Goal: Task Accomplishment & Management: Use online tool/utility

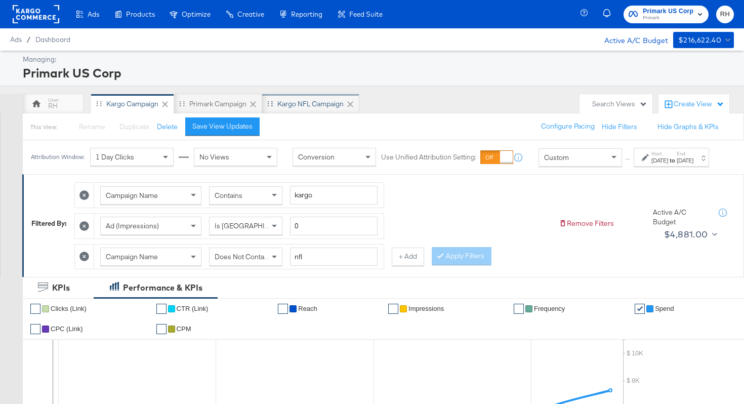
click at [332, 103] on div "Kargo NFL Campaign" at bounding box center [310, 104] width 66 height 10
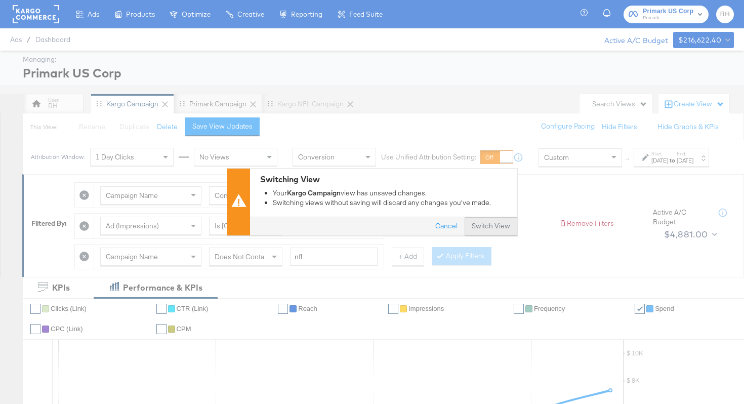
click at [491, 230] on button "Switch View" at bounding box center [491, 227] width 53 height 18
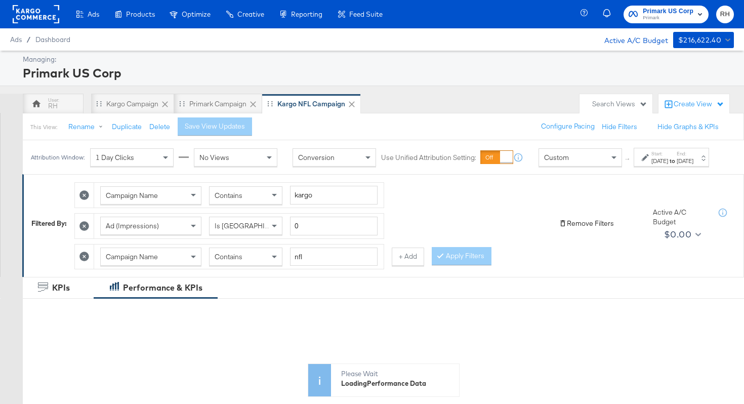
scroll to position [380, 0]
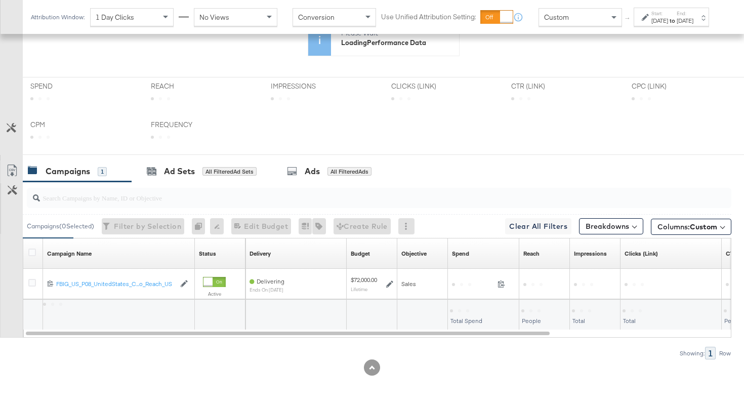
click at [340, 143] on icon at bounding box center [334, 75] width 563 height 152
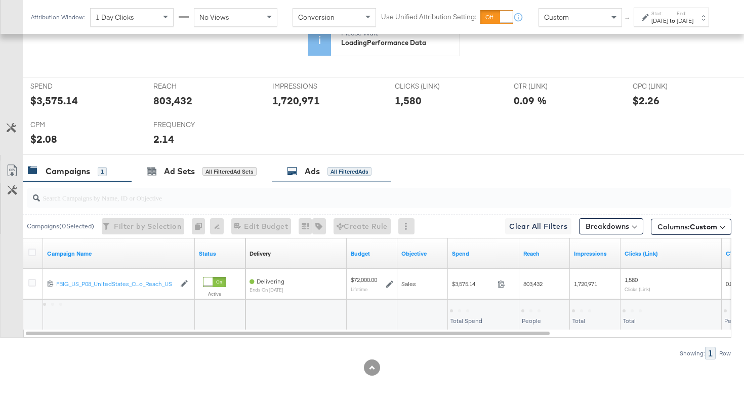
click at [340, 166] on div "Ads All Filtered Ads" at bounding box center [329, 172] width 85 height 12
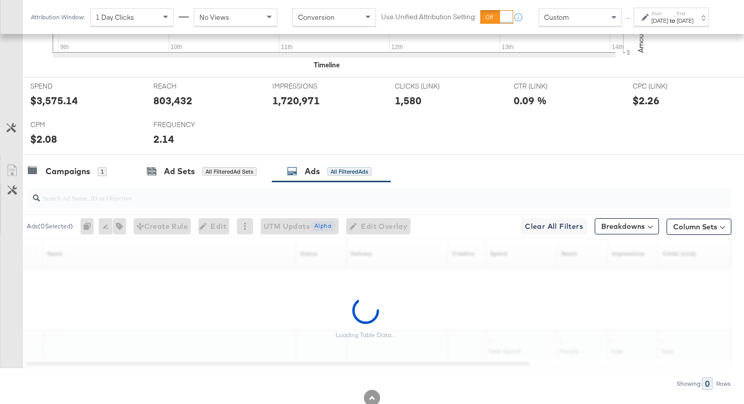
scroll to position [479, 0]
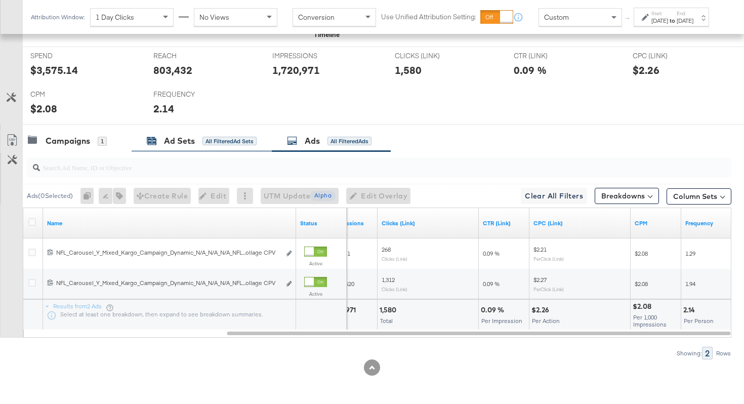
click at [209, 141] on div "All Filtered Ad Sets" at bounding box center [230, 141] width 54 height 9
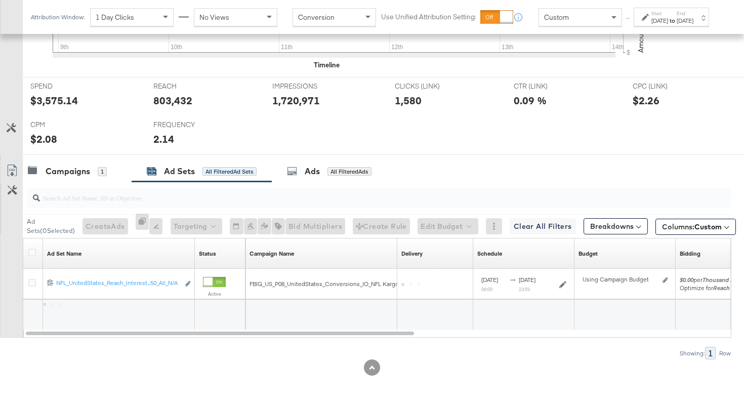
scroll to position [449, 0]
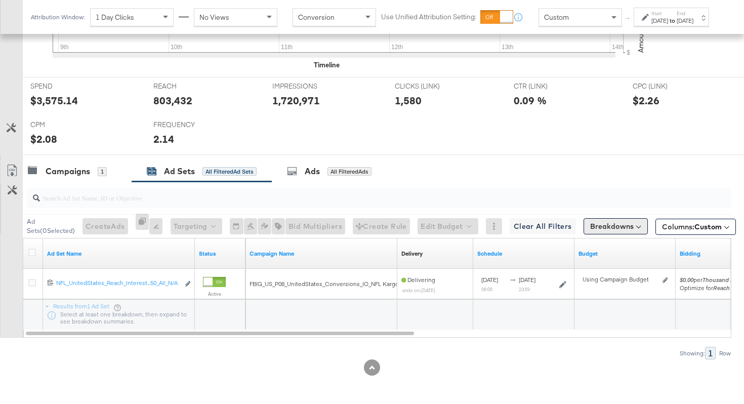
click at [626, 227] on button "Breakdowns" at bounding box center [616, 226] width 64 height 16
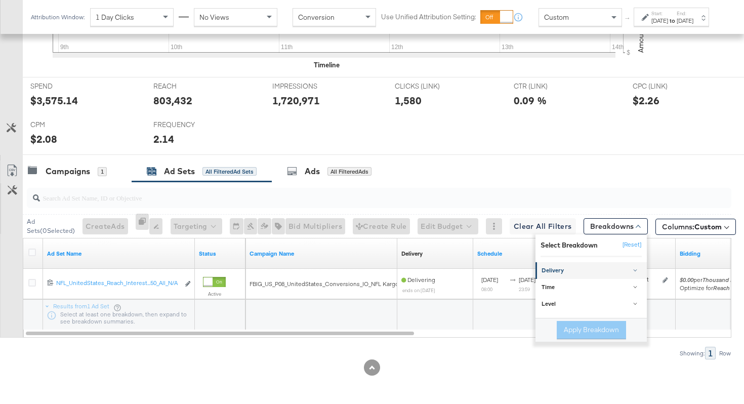
click at [555, 273] on div "Delivery" at bounding box center [591, 271] width 101 height 8
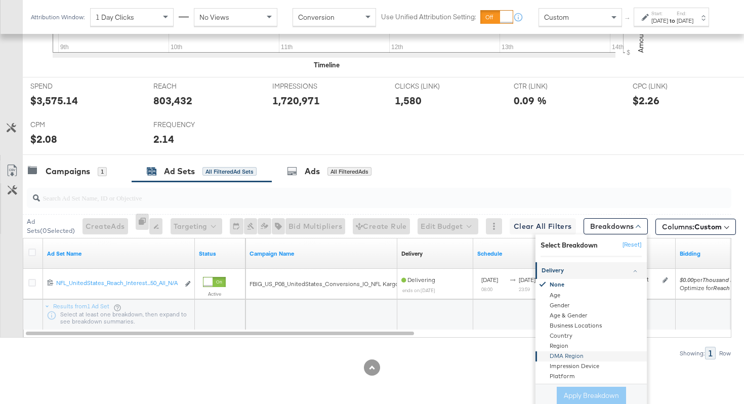
click at [567, 356] on div "DMA Region" at bounding box center [592, 357] width 110 height 10
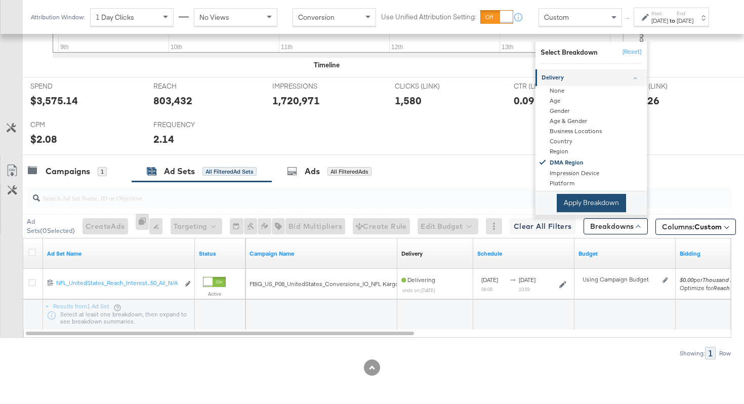
click at [589, 205] on button "Apply Breakdown" at bounding box center [590, 203] width 69 height 18
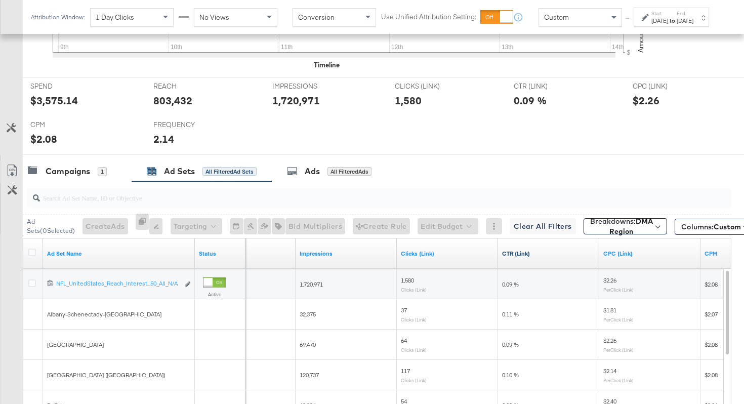
click at [557, 253] on link "CTR (Link)" at bounding box center [548, 254] width 93 height 8
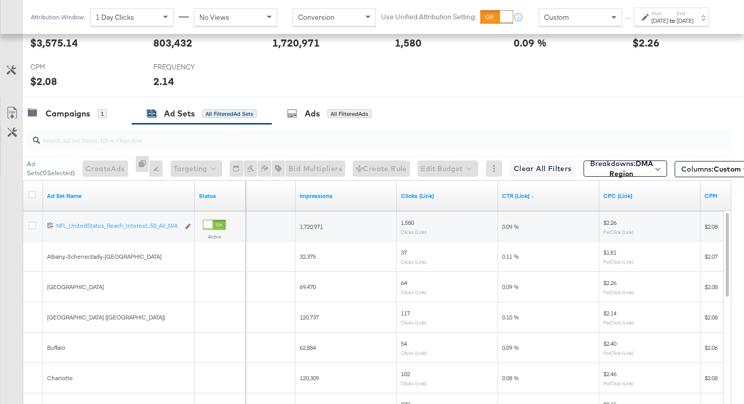
scroll to position [540, 0]
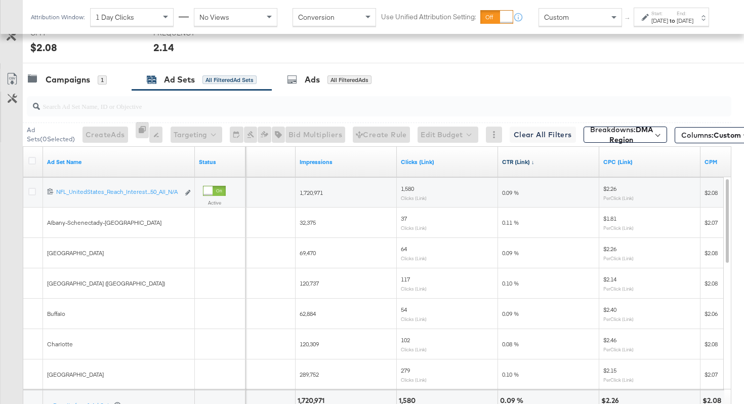
click at [536, 161] on link "CTR (Link) ↓" at bounding box center [548, 162] width 93 height 8
click at [547, 165] on link "CTR (Link) ↑" at bounding box center [548, 162] width 93 height 8
click at [539, 163] on link "CTR (Link) ↓" at bounding box center [548, 162] width 93 height 8
click at [539, 163] on link "CTR (Link) ↑" at bounding box center [548, 162] width 93 height 8
click at [610, 138] on b "DMA Region" at bounding box center [632, 134] width 44 height 19
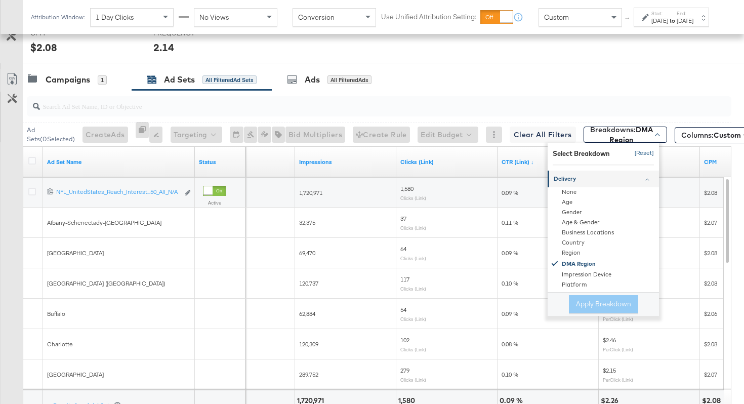
click at [635, 151] on button "[Reset]" at bounding box center [641, 153] width 25 height 16
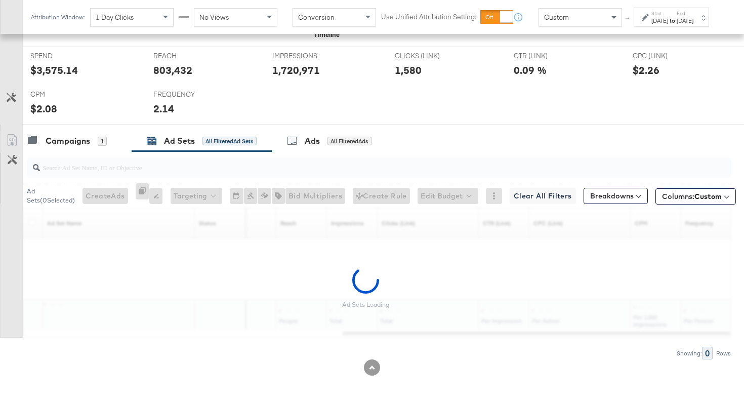
scroll to position [449, 0]
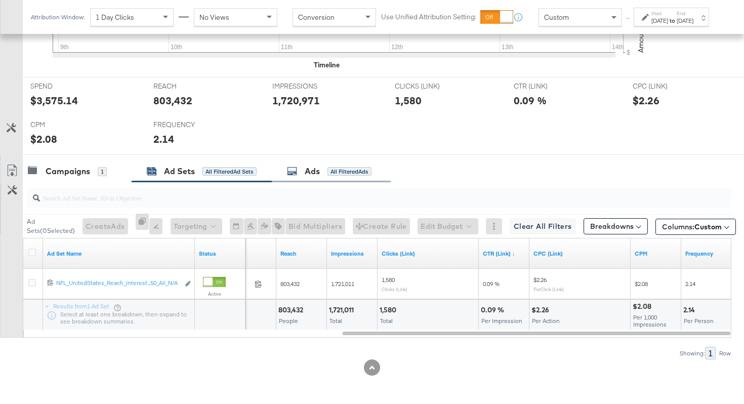
click at [280, 173] on div "Ads All Filtered Ads" at bounding box center [331, 172] width 119 height 22
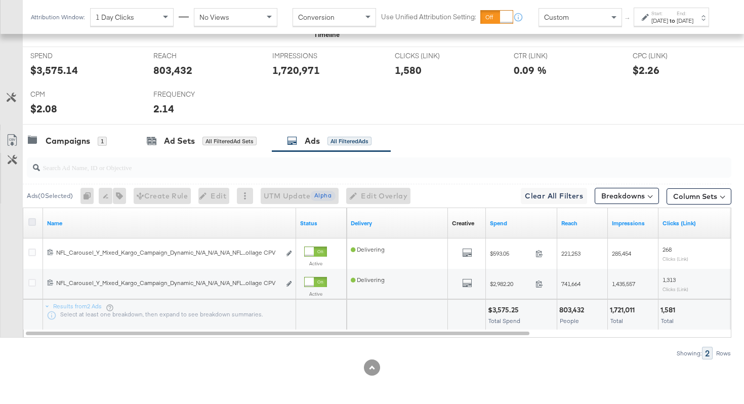
click at [33, 222] on icon at bounding box center [32, 222] width 8 height 8
click at [0, 0] on input "checkbox" at bounding box center [0, 0] width 0 height 0
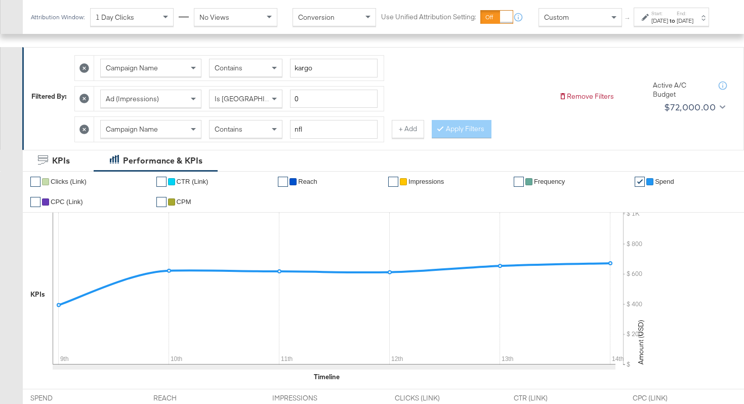
scroll to position [0, 0]
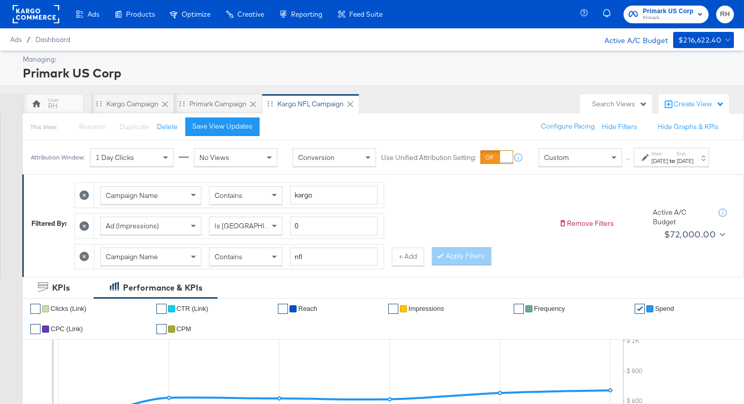
click at [691, 101] on div "Create View" at bounding box center [699, 104] width 51 height 10
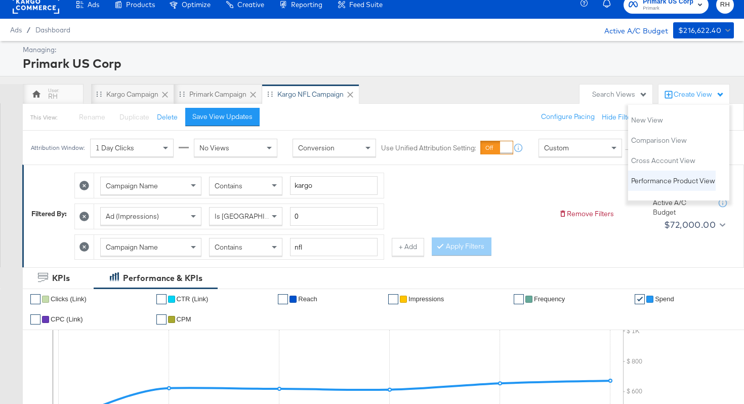
scroll to position [12, 0]
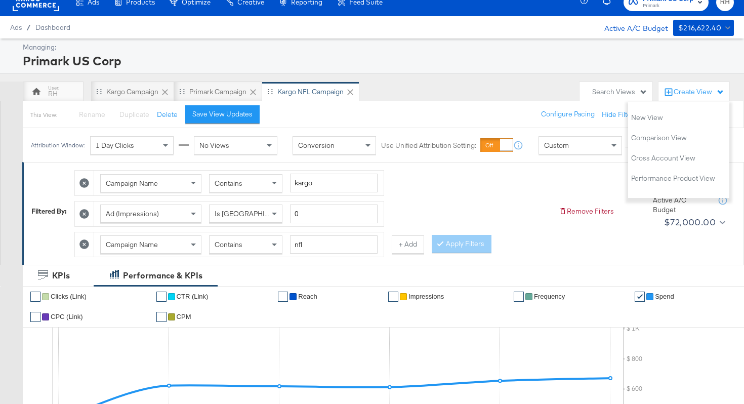
click at [642, 65] on div "Primark US Corp" at bounding box center [377, 60] width 709 height 17
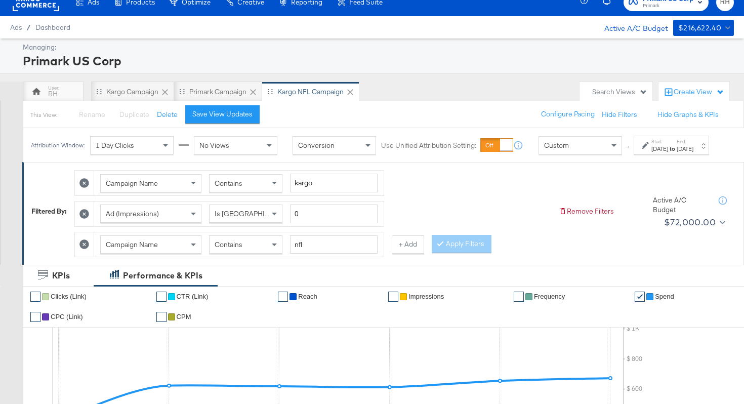
click at [683, 92] on div "Create View" at bounding box center [699, 92] width 51 height 10
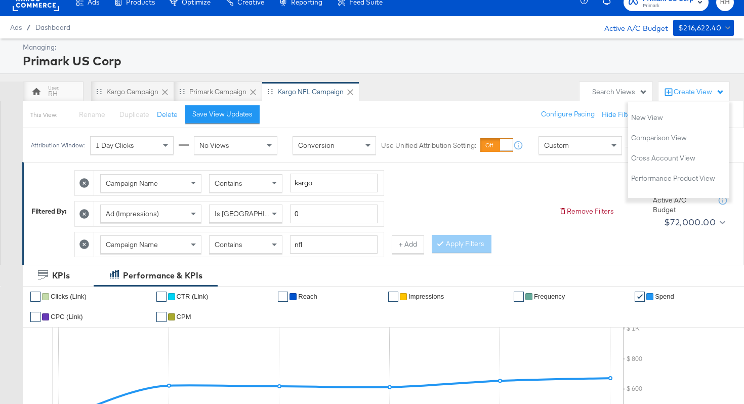
click at [506, 86] on div "RH Kargo Campaign Primark Campaign Kargo NFL Campaign" at bounding box center [299, 92] width 552 height 20
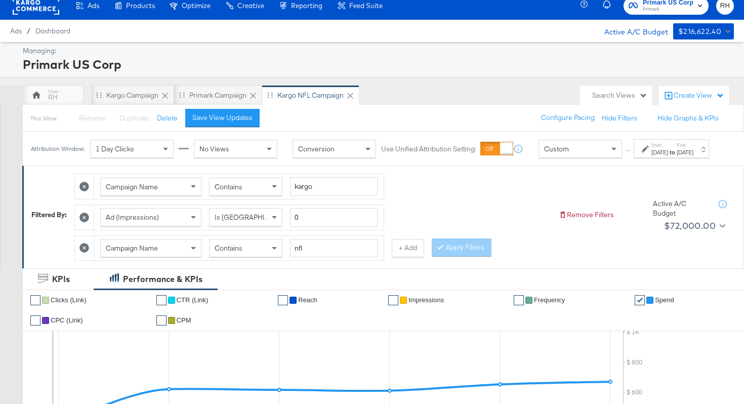
scroll to position [0, 0]
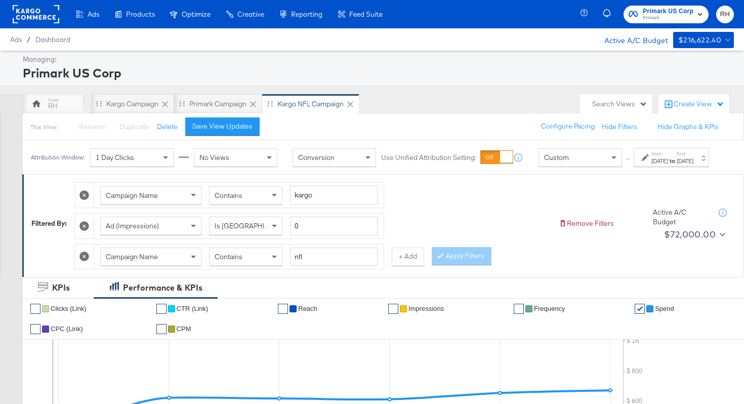
click at [681, 99] on div "Create View" at bounding box center [699, 104] width 51 height 10
click at [545, 75] on div "Primark US Corp" at bounding box center [377, 72] width 709 height 17
click at [39, 26] on div at bounding box center [36, 14] width 47 height 28
click at [33, 20] on rect at bounding box center [36, 14] width 47 height 18
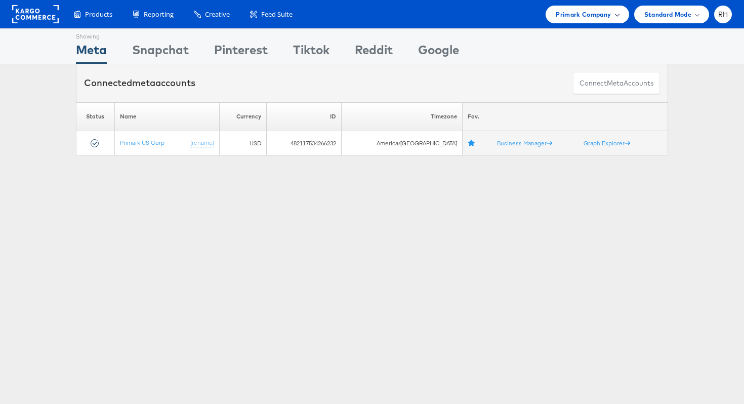
click at [606, 20] on div "Primark Company" at bounding box center [587, 15] width 83 height 18
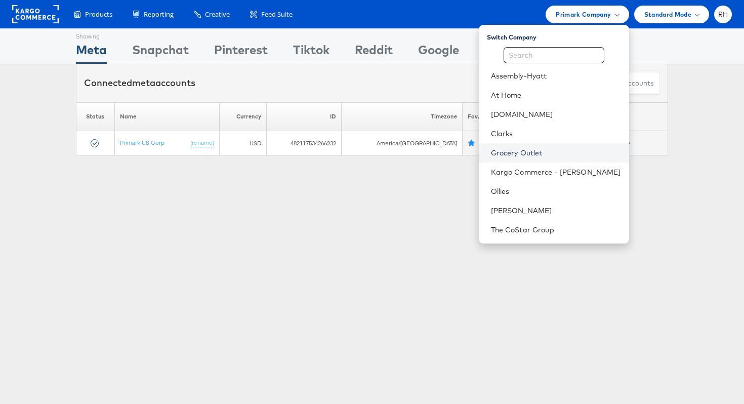
click at [544, 156] on link "Grocery Outlet" at bounding box center [556, 153] width 130 height 10
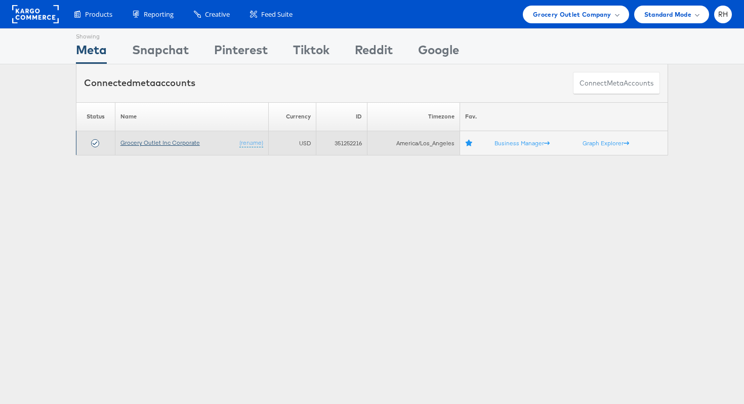
click at [154, 145] on link "Grocery Outlet Inc Corporate" at bounding box center [160, 143] width 79 height 8
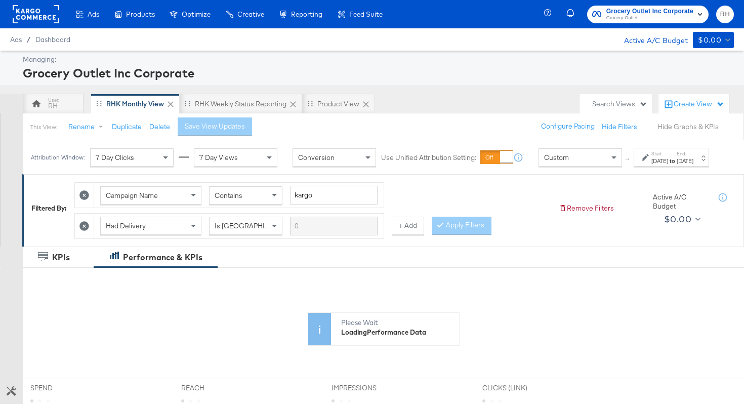
click at [690, 131] on button "Hide Graphs & KPIs" at bounding box center [688, 127] width 61 height 10
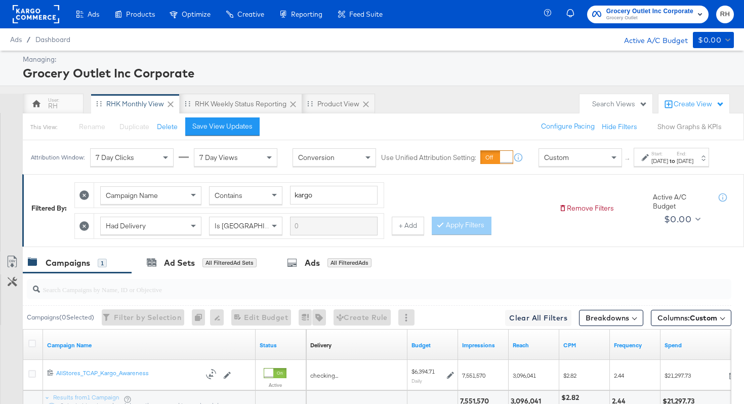
click at [709, 127] on button "Show Graphs & KPIs" at bounding box center [690, 127] width 64 height 10
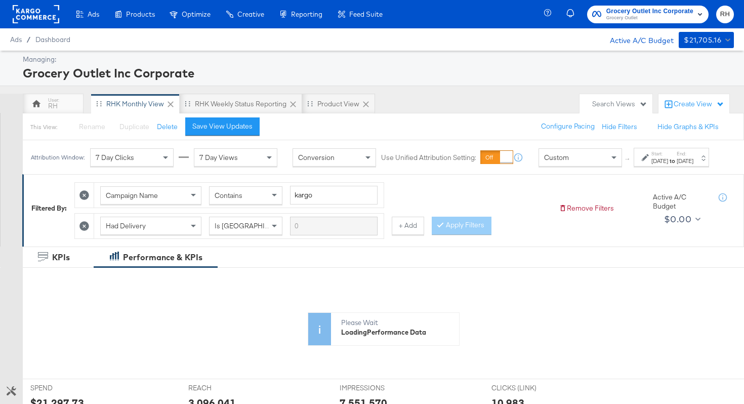
click at [690, 101] on div "Create View" at bounding box center [699, 104] width 51 height 10
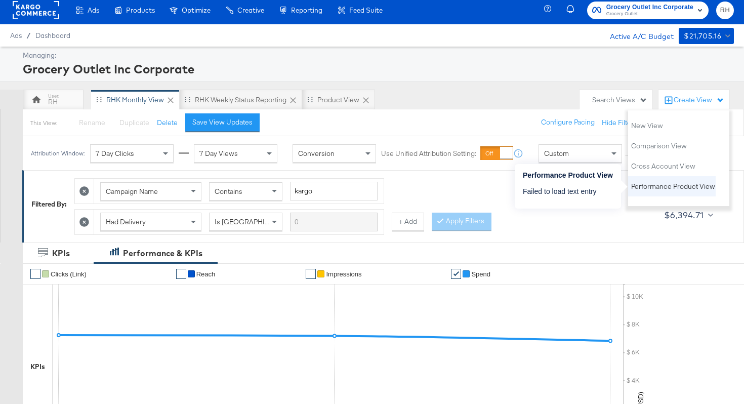
scroll to position [5, 0]
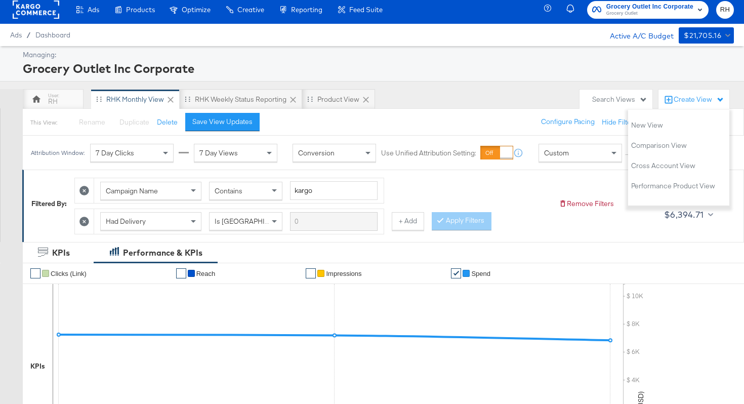
click at [618, 105] on div "Search Views" at bounding box center [616, 100] width 73 height 20
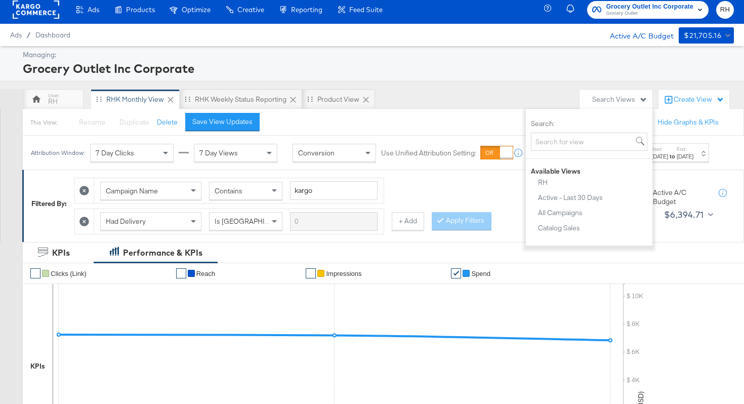
click at [693, 102] on div "Create View" at bounding box center [699, 100] width 51 height 10
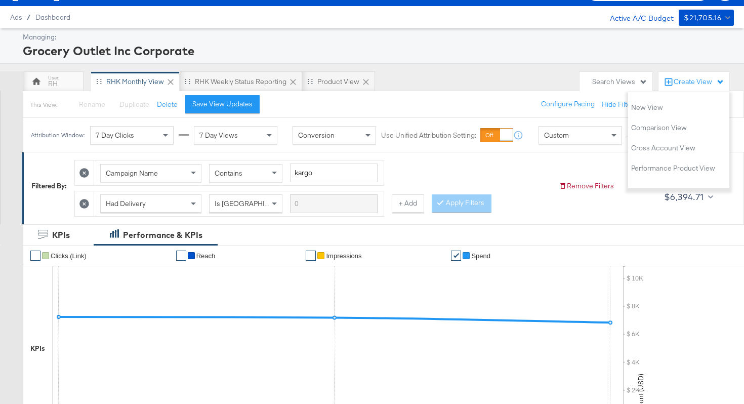
scroll to position [0, 0]
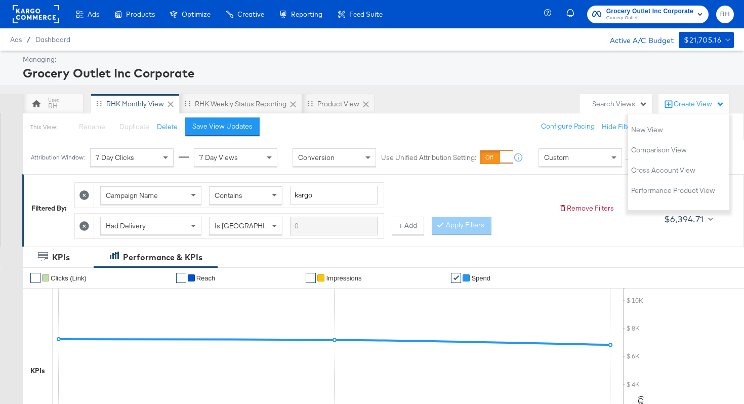
click at [32, 11] on rect at bounding box center [36, 14] width 47 height 18
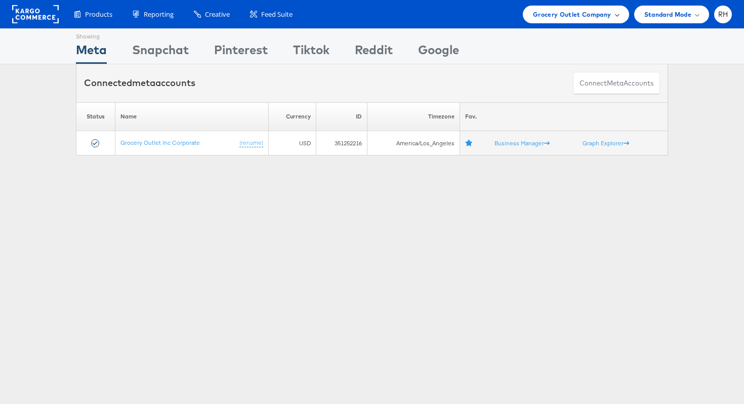
click at [607, 17] on span "Grocery Outlet Company" at bounding box center [572, 14] width 78 height 11
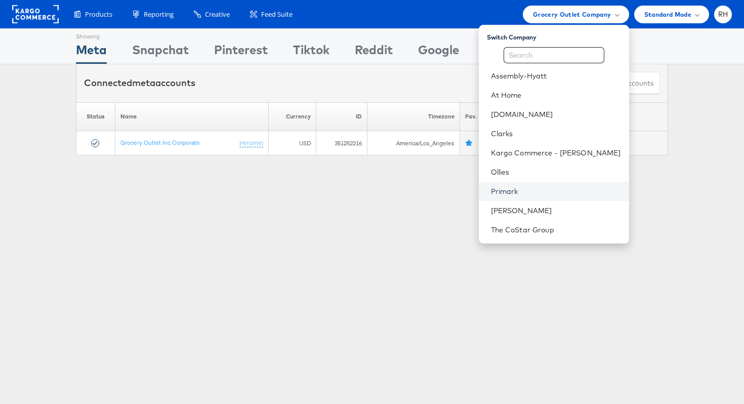
click at [545, 194] on link "Primark" at bounding box center [556, 191] width 130 height 10
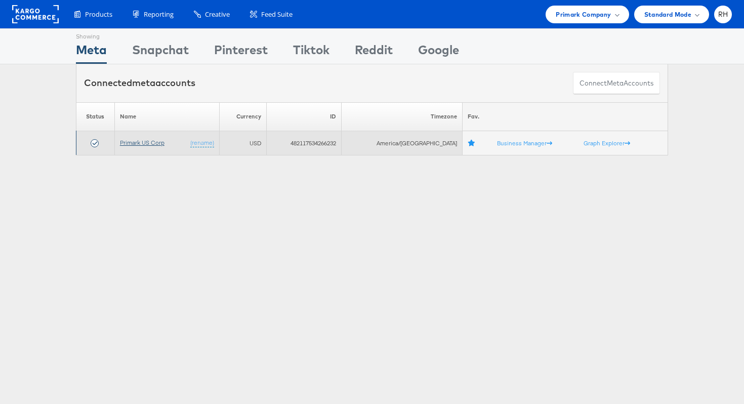
click at [148, 143] on link "Primark US Corp" at bounding box center [142, 143] width 45 height 8
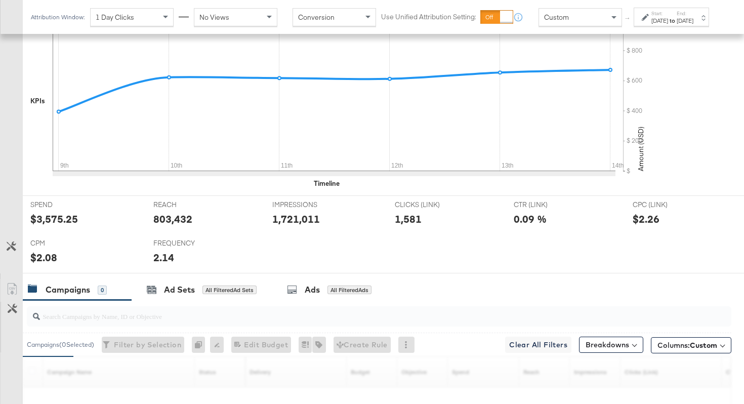
scroll to position [433, 0]
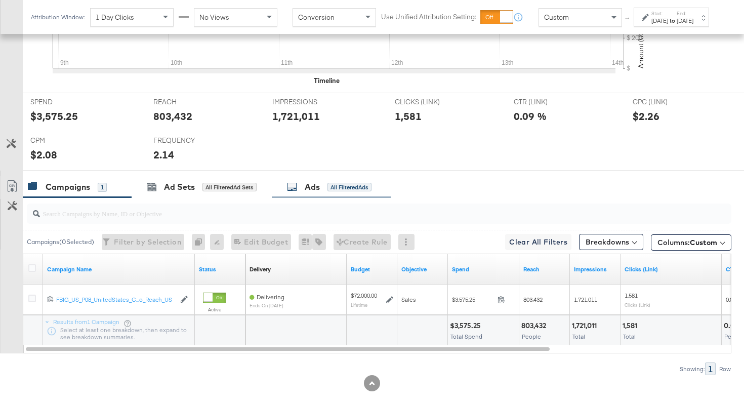
click at [329, 189] on div "All Filtered Ads" at bounding box center [350, 187] width 44 height 9
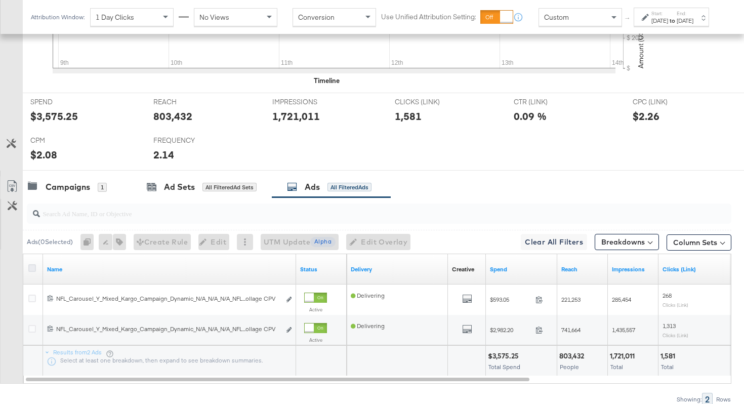
click at [31, 267] on icon at bounding box center [32, 268] width 8 height 8
click at [0, 0] on input "checkbox" at bounding box center [0, 0] width 0 height 0
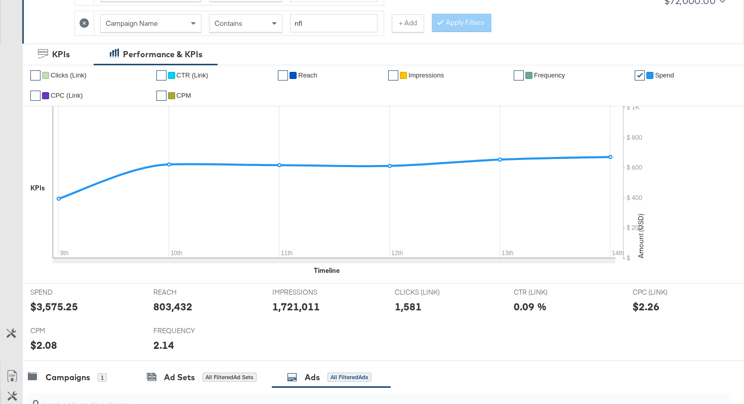
scroll to position [0, 0]
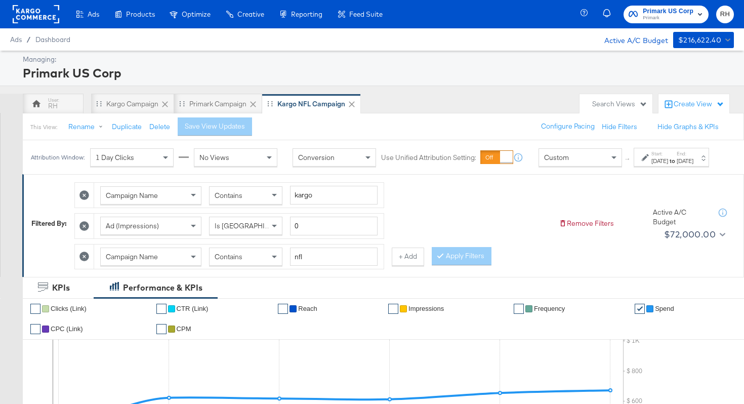
click at [703, 101] on div "Create View" at bounding box center [699, 104] width 51 height 10
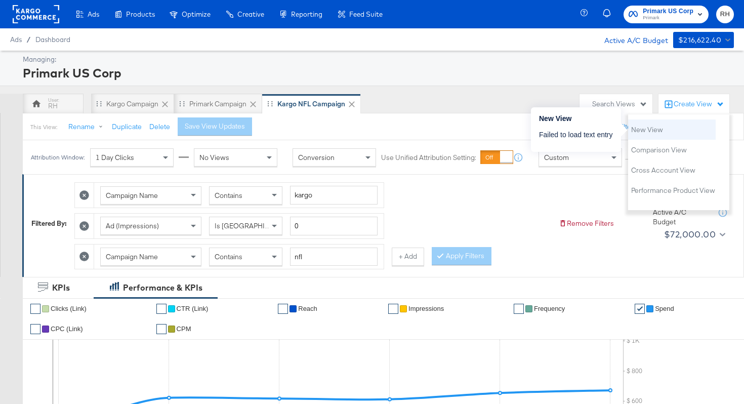
click at [670, 136] on li "New View" at bounding box center [672, 129] width 88 height 20
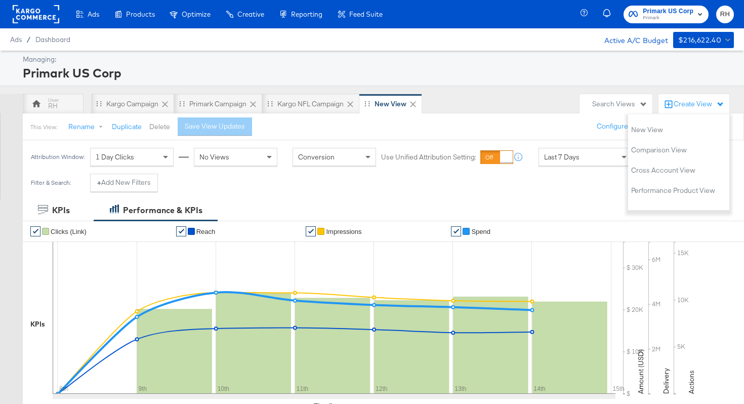
click at [154, 128] on button "Delete" at bounding box center [159, 127] width 21 height 10
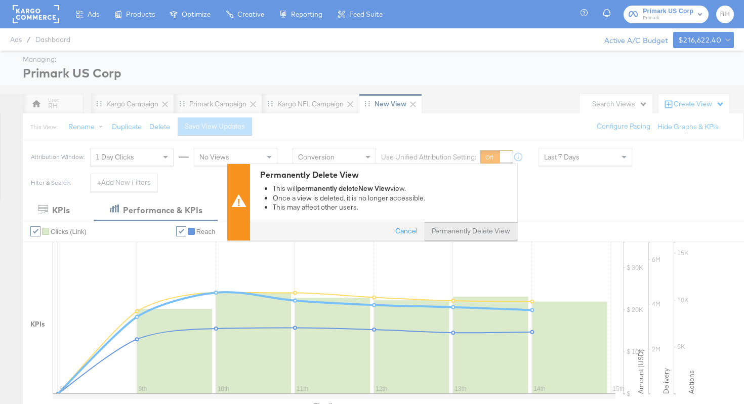
click at [483, 235] on button "Permanently Delete View" at bounding box center [471, 231] width 93 height 18
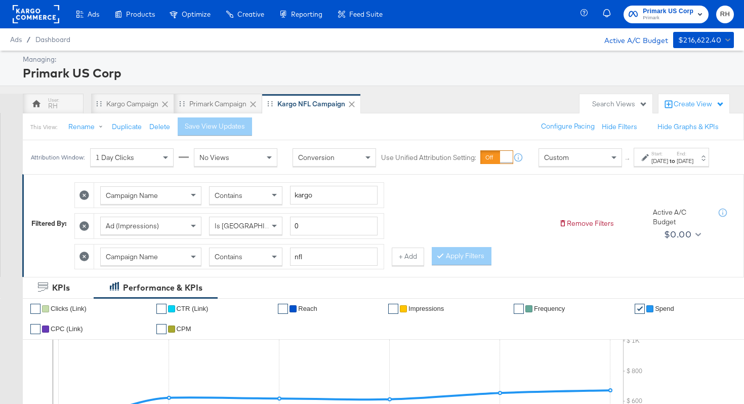
click at [679, 101] on div "Create View" at bounding box center [699, 104] width 51 height 10
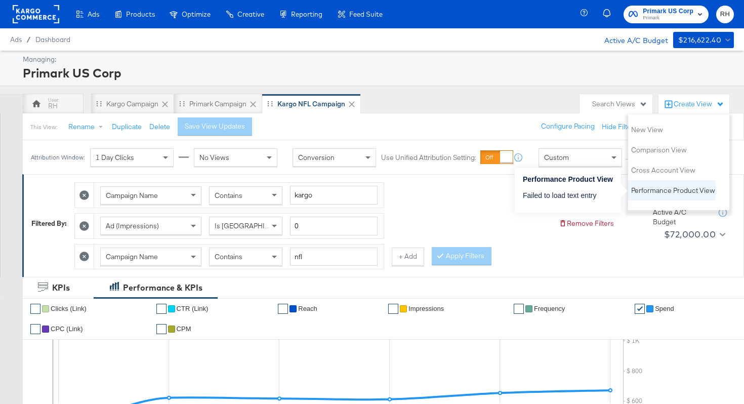
click at [657, 189] on span "Performance Product View" at bounding box center [673, 191] width 84 height 10
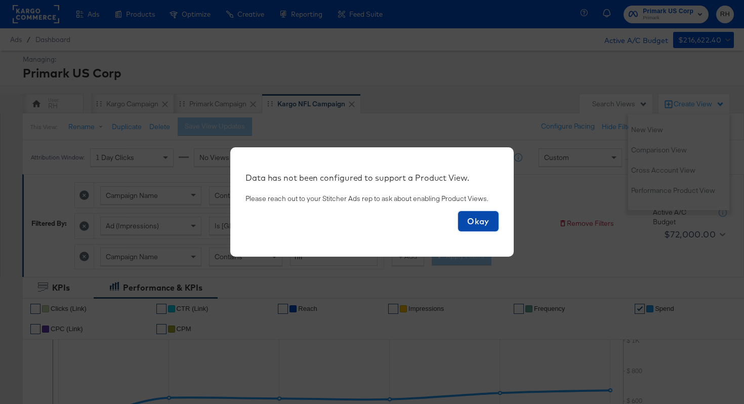
click at [480, 222] on span "Okay" at bounding box center [478, 221] width 32 height 14
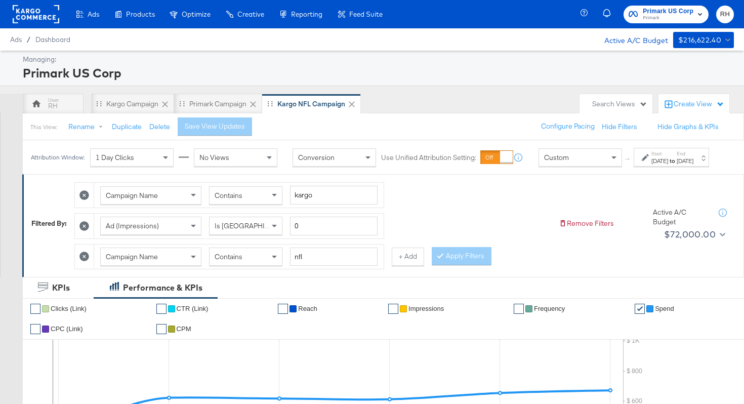
click at [681, 107] on div "Create View" at bounding box center [699, 104] width 51 height 10
click at [472, 82] on div "Managing: Primark US Corp" at bounding box center [372, 68] width 744 height 35
click at [31, 20] on rect at bounding box center [36, 14] width 47 height 18
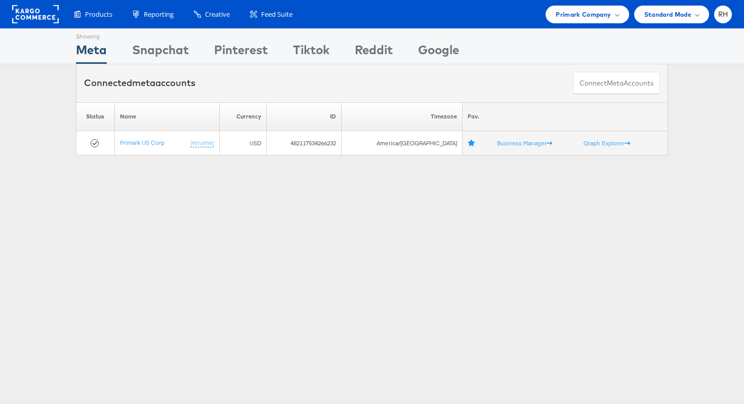
click at [659, 20] on div "Standard Mode" at bounding box center [671, 15] width 75 height 18
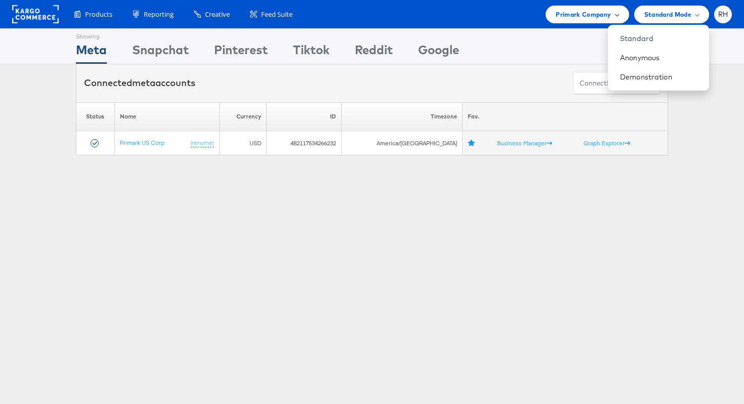
click at [573, 18] on span "Primark Company" at bounding box center [583, 14] width 55 height 11
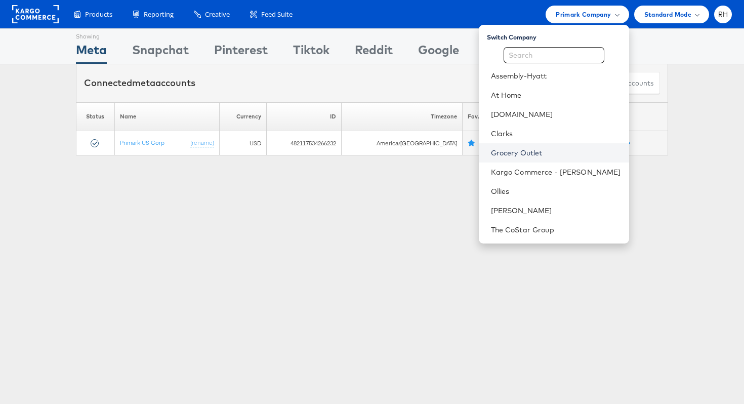
click at [558, 157] on link "Grocery Outlet" at bounding box center [556, 153] width 130 height 10
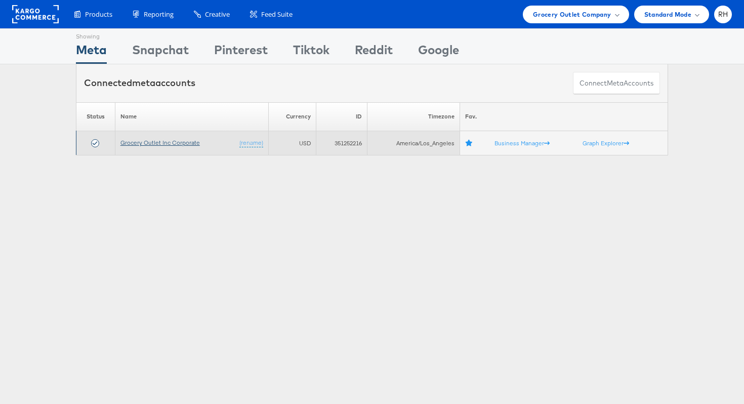
click at [159, 141] on link "Grocery Outlet Inc Corporate" at bounding box center [160, 143] width 79 height 8
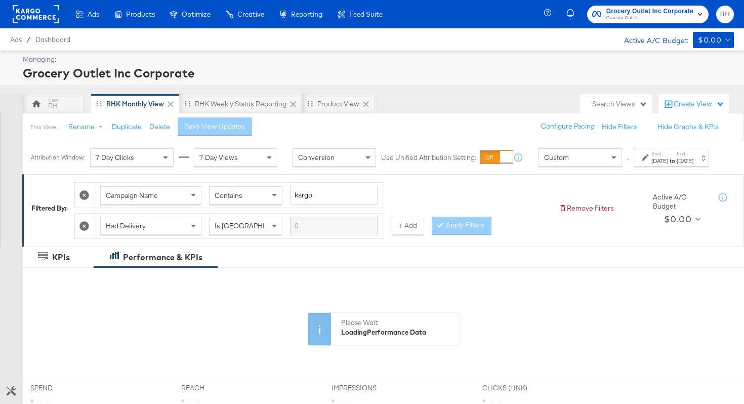
click at [688, 104] on div "Create View" at bounding box center [699, 104] width 51 height 10
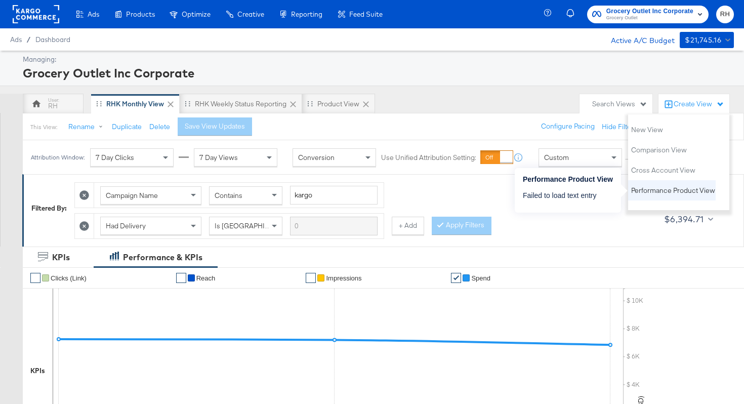
click at [673, 185] on button "Performance Product View" at bounding box center [673, 190] width 85 height 12
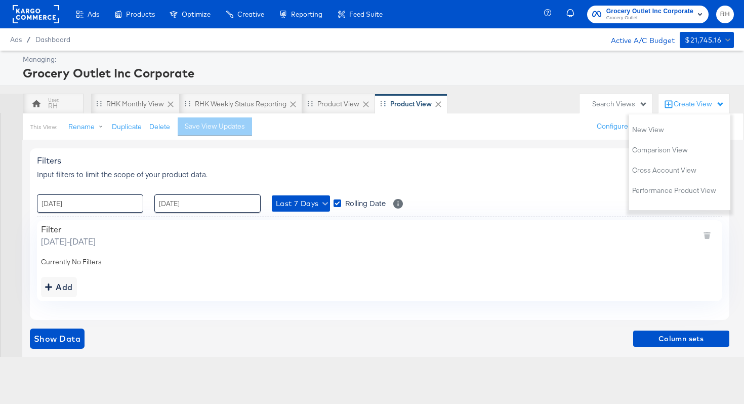
click at [437, 103] on icon at bounding box center [438, 104] width 6 height 6
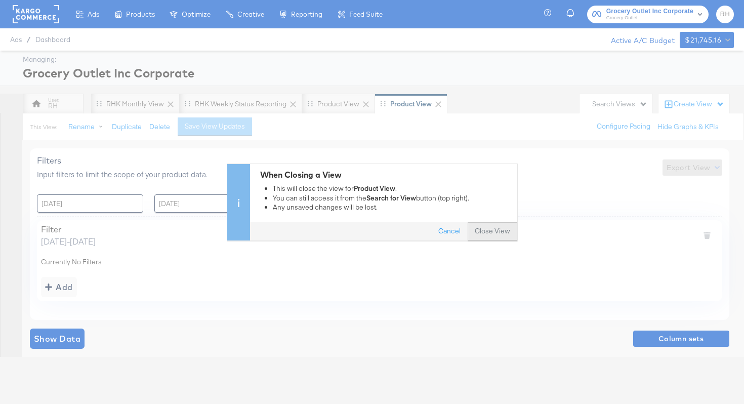
click at [501, 231] on button "Close View" at bounding box center [493, 231] width 50 height 18
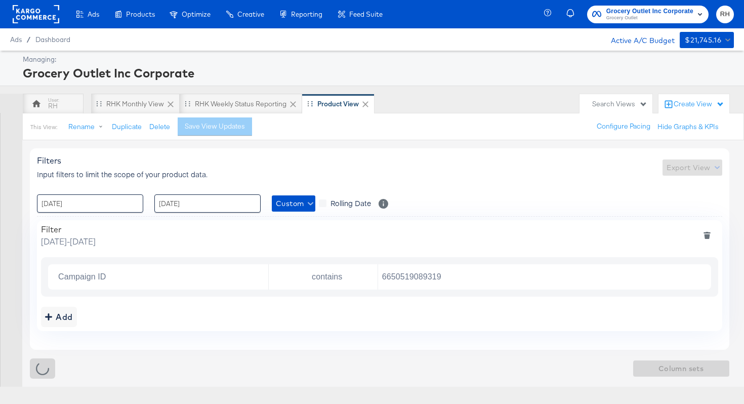
click at [369, 102] on icon at bounding box center [366, 104] width 10 height 10
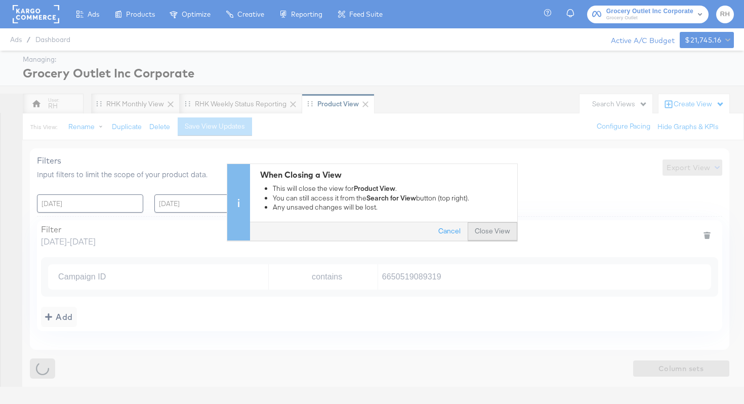
click at [483, 229] on button "Close View" at bounding box center [493, 231] width 50 height 18
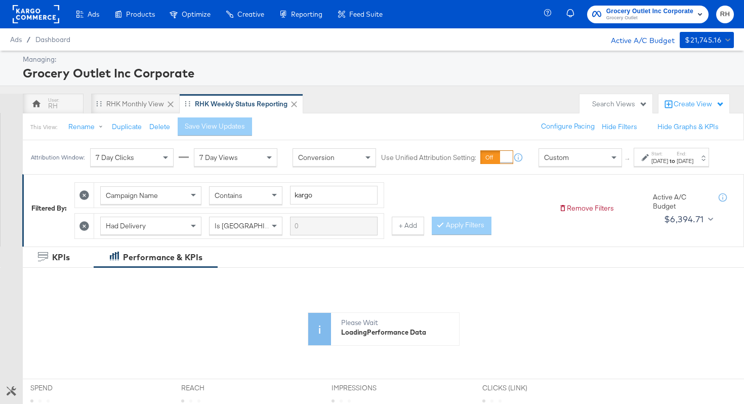
click at [43, 16] on rect at bounding box center [36, 14] width 47 height 18
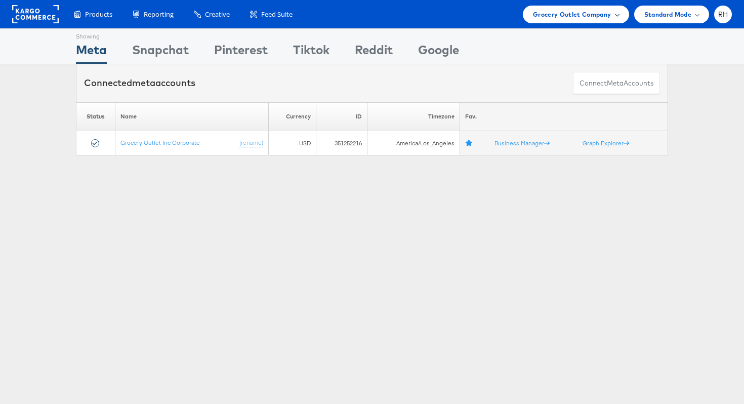
click at [599, 17] on span "Grocery Outlet Company" at bounding box center [572, 14] width 78 height 11
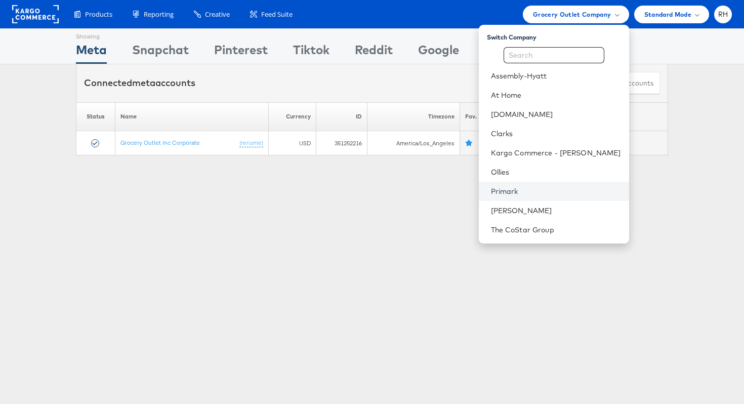
click at [547, 195] on link "Primark" at bounding box center [556, 191] width 130 height 10
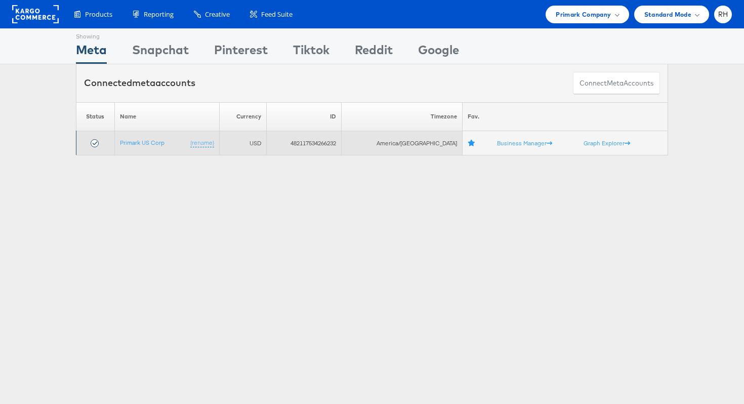
click at [321, 139] on td "482117534266232" at bounding box center [304, 143] width 75 height 24
click at [146, 139] on link "Primark US Corp" at bounding box center [142, 143] width 45 height 8
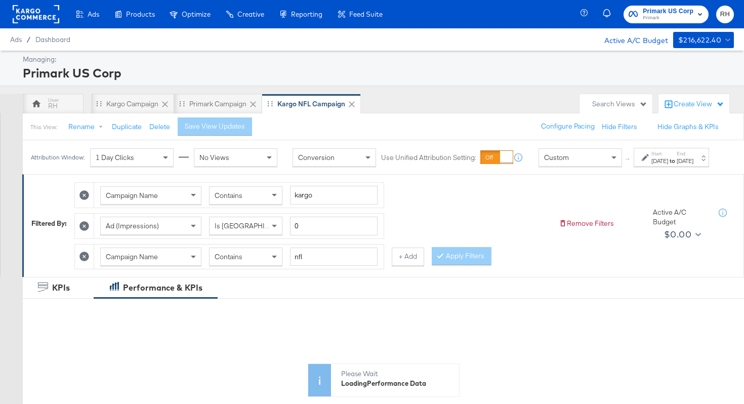
click at [700, 101] on div "Create View" at bounding box center [699, 104] width 51 height 10
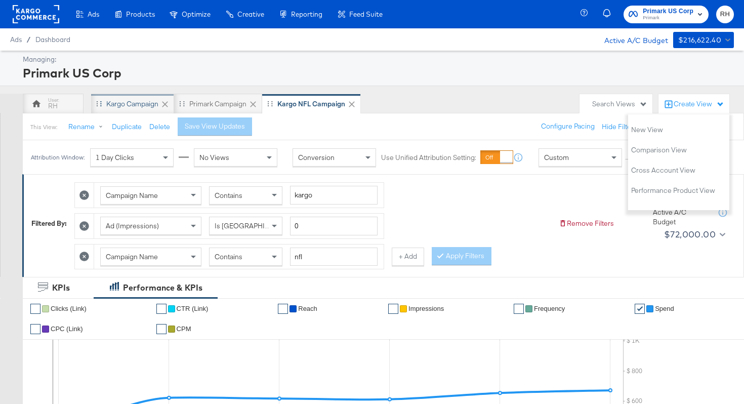
click at [114, 102] on div "Kargo Campaign" at bounding box center [132, 104] width 52 height 10
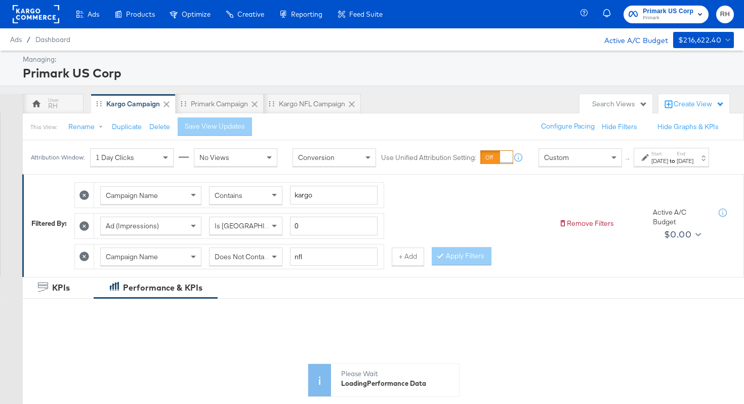
click at [652, 157] on label "Start:" at bounding box center [660, 153] width 17 height 7
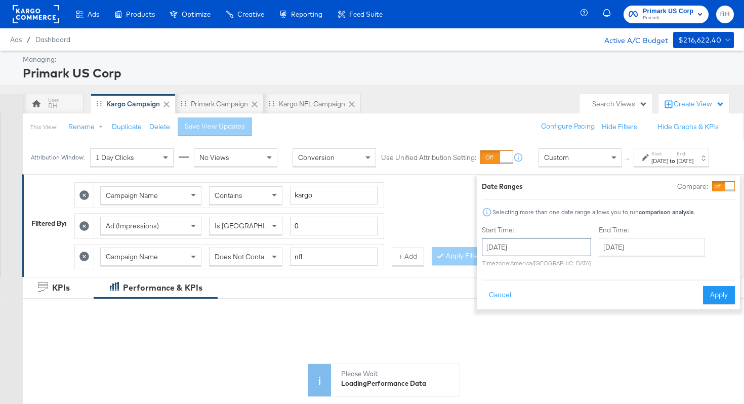
click at [550, 245] on input "[DATE]" at bounding box center [536, 247] width 109 height 18
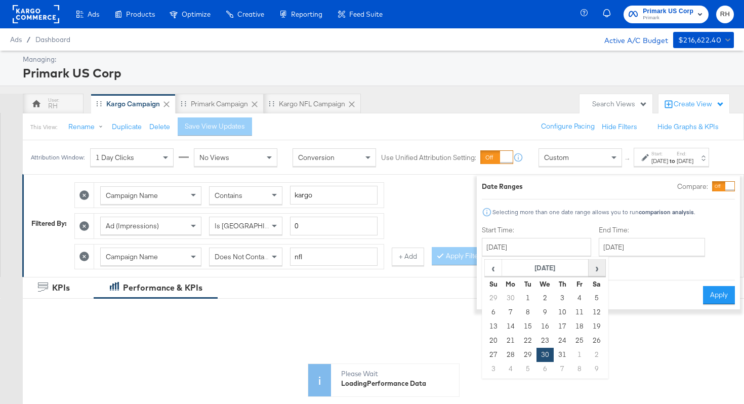
click at [589, 270] on span "›" at bounding box center [597, 267] width 16 height 15
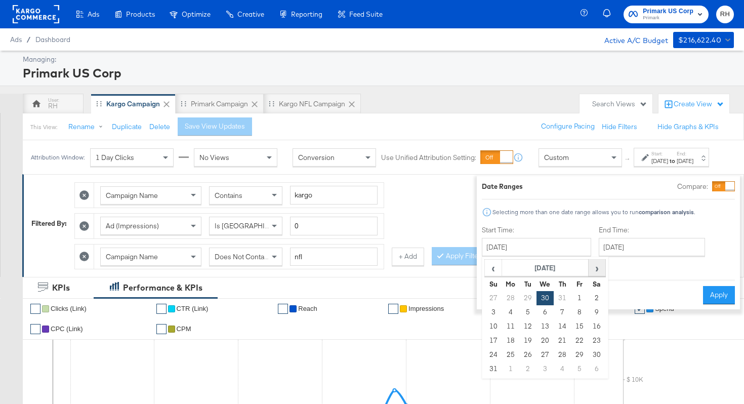
click at [589, 274] on span "›" at bounding box center [597, 267] width 16 height 15
click at [502, 299] on td "1" at bounding box center [510, 298] width 17 height 14
type input "[DATE]"
click at [547, 251] on input "[DATE]" at bounding box center [535, 247] width 109 height 18
click at [702, 300] on button "Apply" at bounding box center [718, 295] width 32 height 18
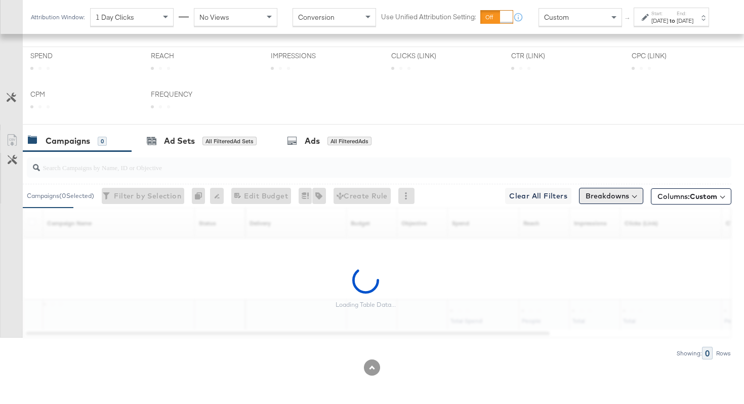
click at [593, 199] on button "Breakdowns" at bounding box center [611, 196] width 64 height 16
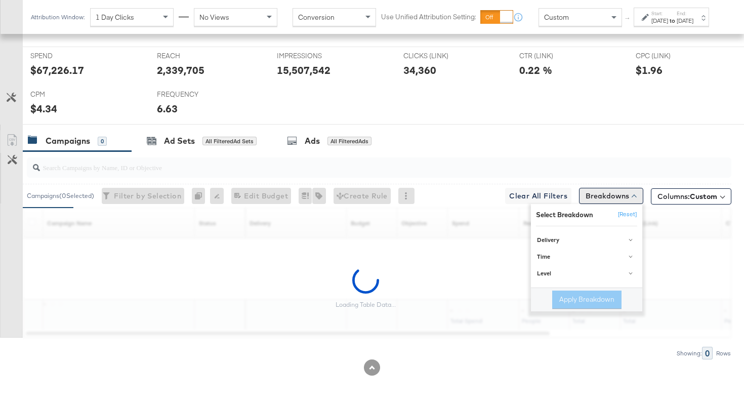
scroll to position [449, 0]
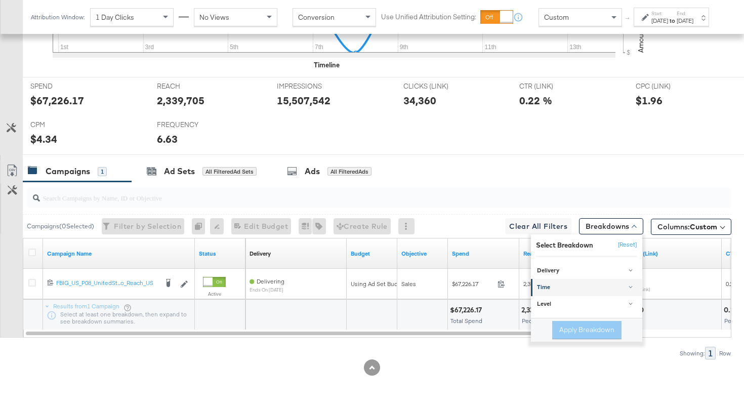
click at [559, 288] on div "Time" at bounding box center [587, 288] width 101 height 8
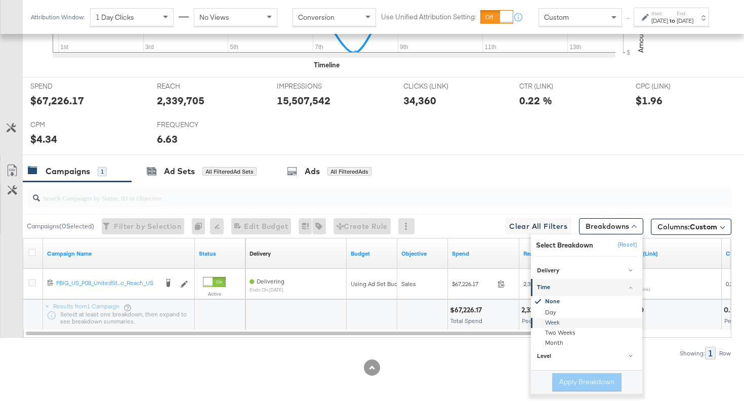
click at [553, 322] on div "Week" at bounding box center [588, 323] width 110 height 10
click at [568, 379] on button "Apply Breakdown" at bounding box center [586, 382] width 69 height 18
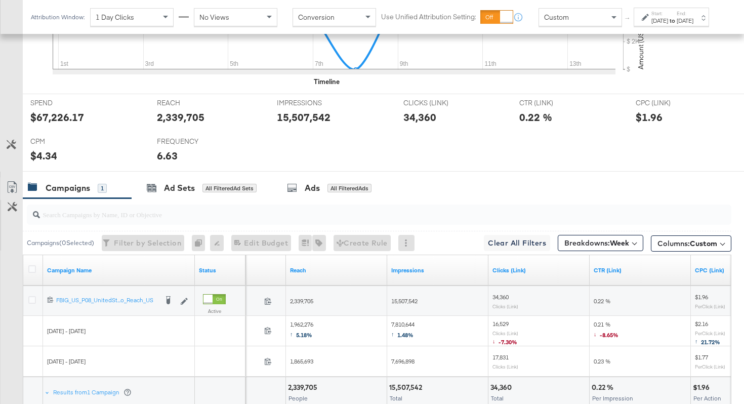
scroll to position [441, 0]
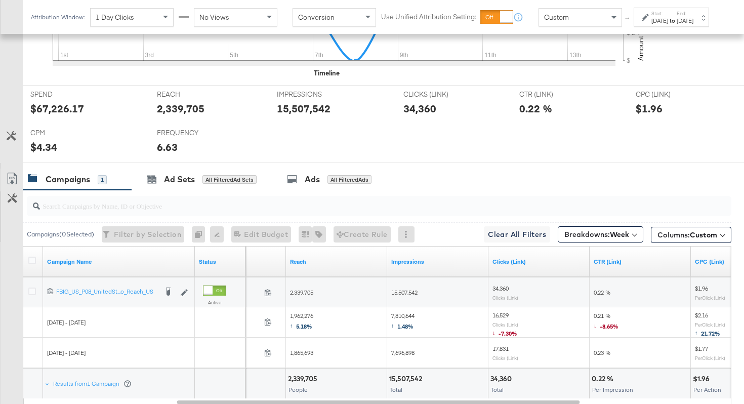
click at [652, 25] on div "Sep 1st 2025" at bounding box center [660, 21] width 17 height 8
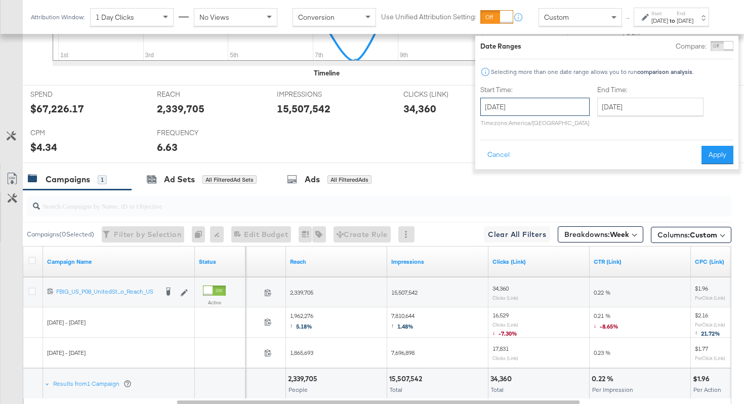
click at [485, 110] on input "September 1st 2025" at bounding box center [535, 107] width 109 height 18
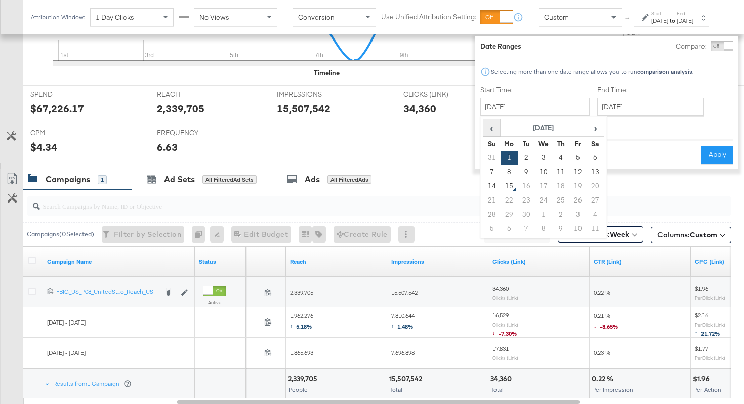
click at [484, 126] on span "‹" at bounding box center [492, 127] width 16 height 15
click at [501, 188] on td "11" at bounding box center [509, 186] width 17 height 14
type input "August 11th 2025"
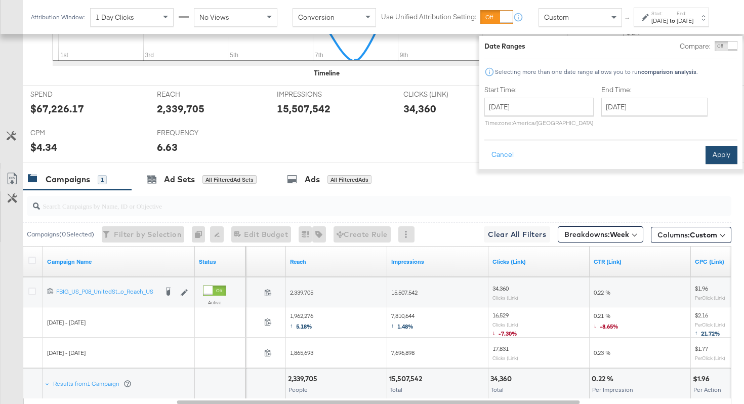
click at [706, 155] on button "Apply" at bounding box center [722, 155] width 32 height 18
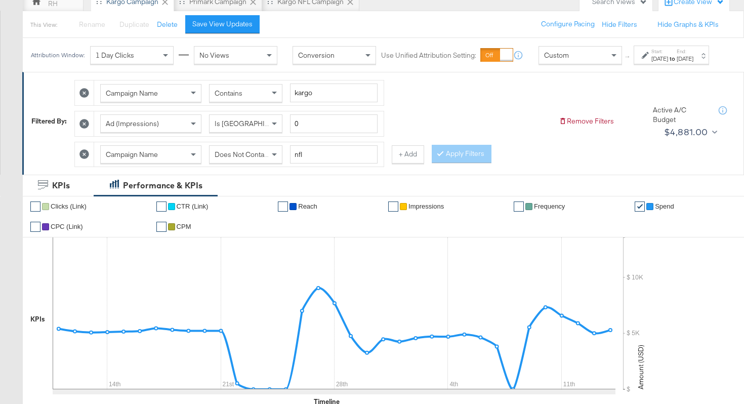
scroll to position [0, 0]
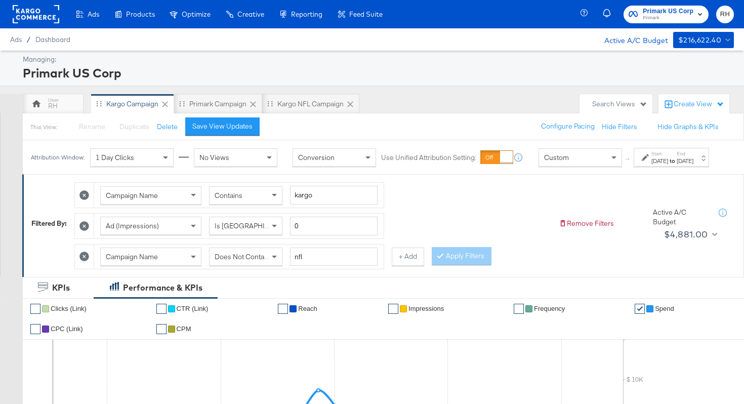
click at [699, 103] on div "Create View" at bounding box center [699, 104] width 51 height 10
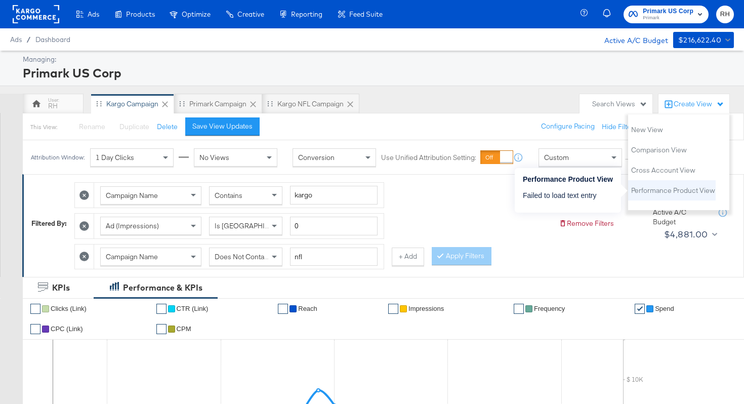
click at [654, 196] on li "Performance Product View" at bounding box center [672, 190] width 88 height 20
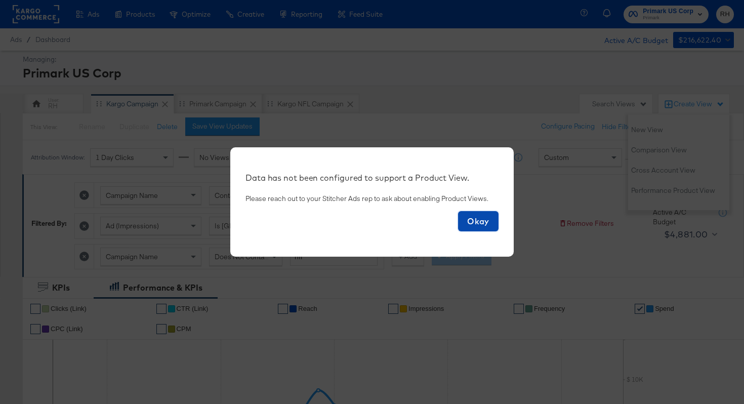
click at [483, 219] on span "Okay" at bounding box center [478, 221] width 32 height 14
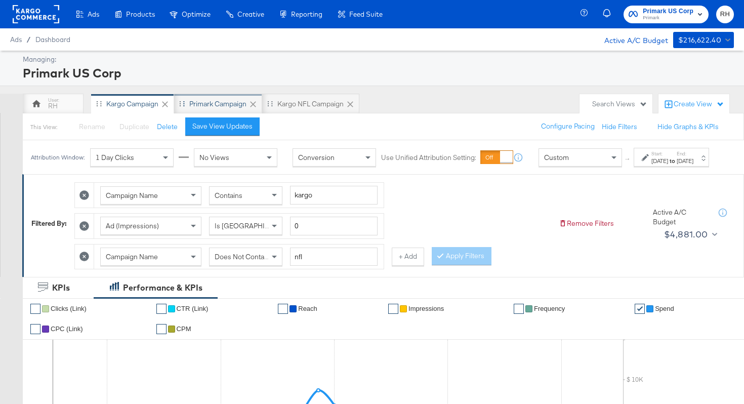
click at [203, 102] on div "Primark Campaign" at bounding box center [217, 104] width 57 height 10
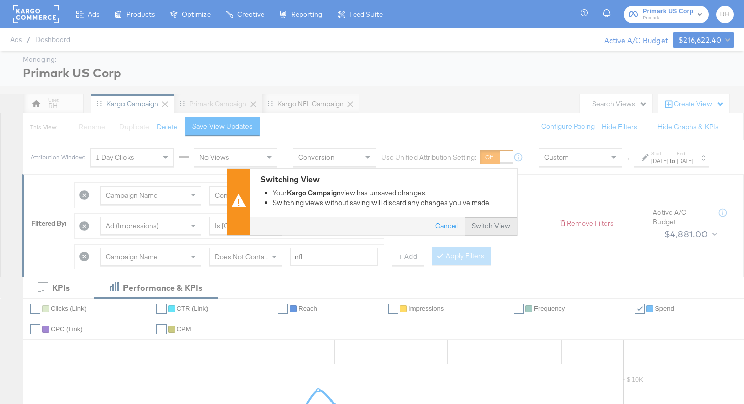
click at [501, 228] on button "Switch View" at bounding box center [491, 227] width 53 height 18
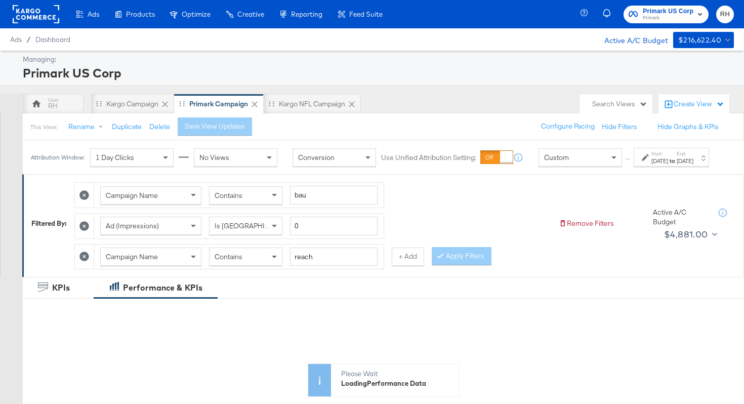
click at [642, 165] on div "Start: Jul 30th 2025 to End: Sep 14th 2025" at bounding box center [668, 157] width 52 height 15
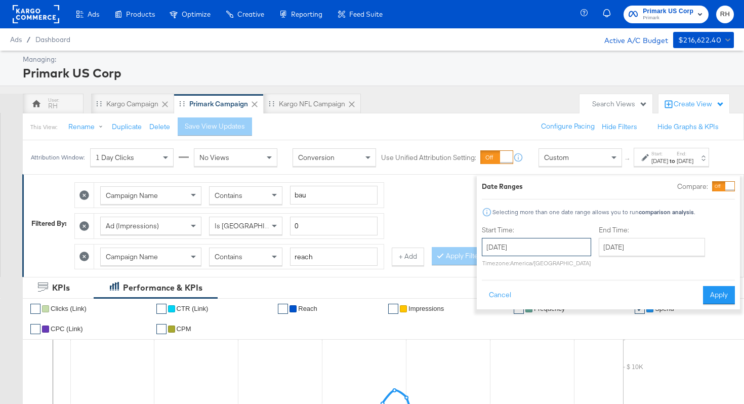
click at [535, 247] on input "July 30th 2025" at bounding box center [536, 247] width 109 height 18
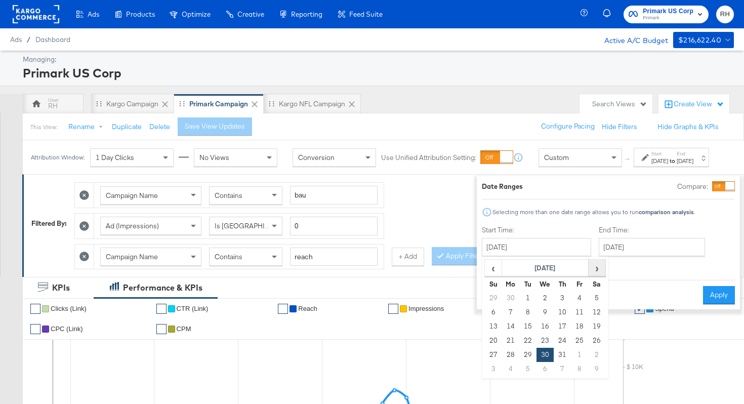
click at [589, 266] on span "›" at bounding box center [597, 267] width 16 height 15
click at [589, 269] on span "›" at bounding box center [597, 267] width 16 height 15
click at [502, 297] on td "1" at bounding box center [510, 298] width 17 height 14
type input "September 1st 2025"
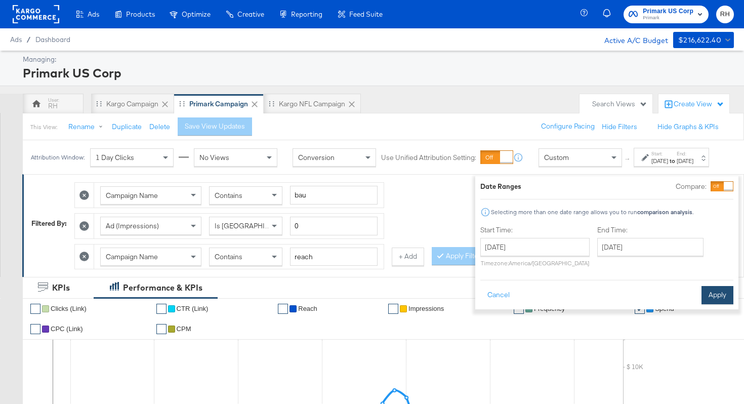
click at [702, 295] on button "Apply" at bounding box center [718, 295] width 32 height 18
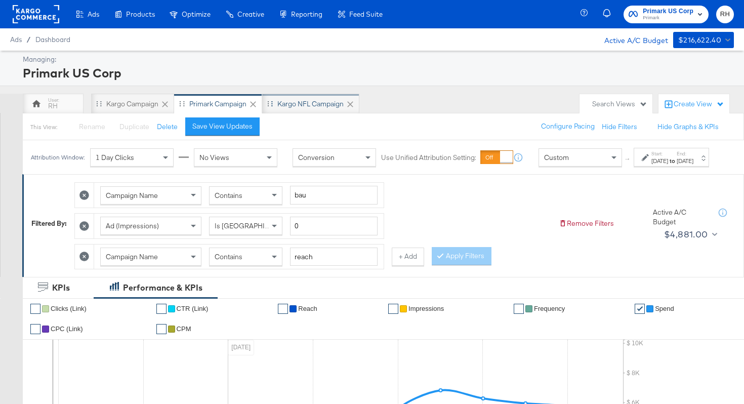
click at [318, 107] on div "Kargo NFL Campaign" at bounding box center [310, 104] width 66 height 10
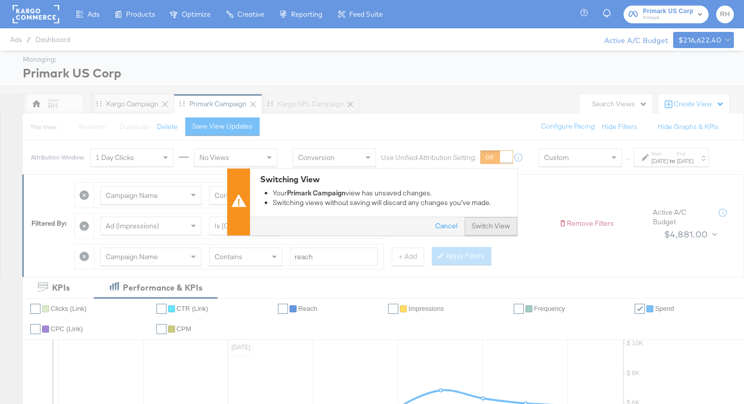
click at [483, 231] on button "Switch View" at bounding box center [491, 227] width 53 height 18
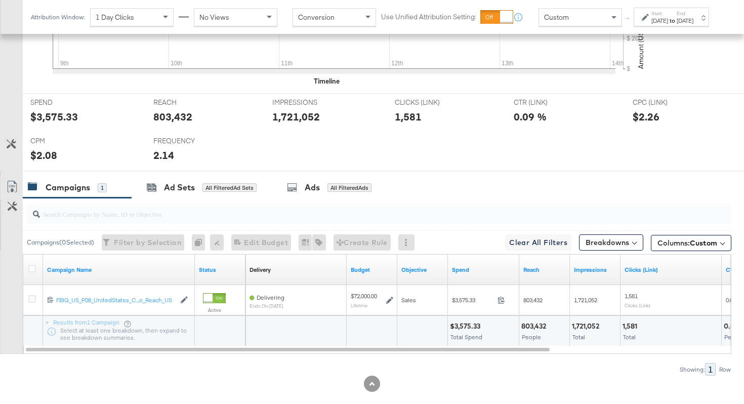
scroll to position [449, 0]
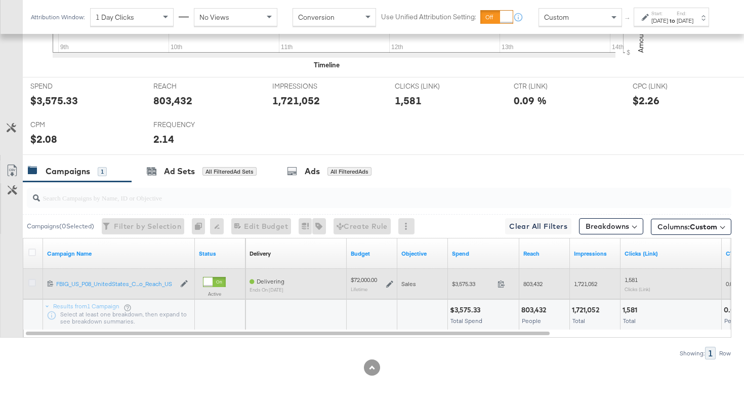
click at [30, 283] on icon at bounding box center [32, 283] width 8 height 8
click at [0, 0] on input "checkbox" at bounding box center [0, 0] width 0 height 0
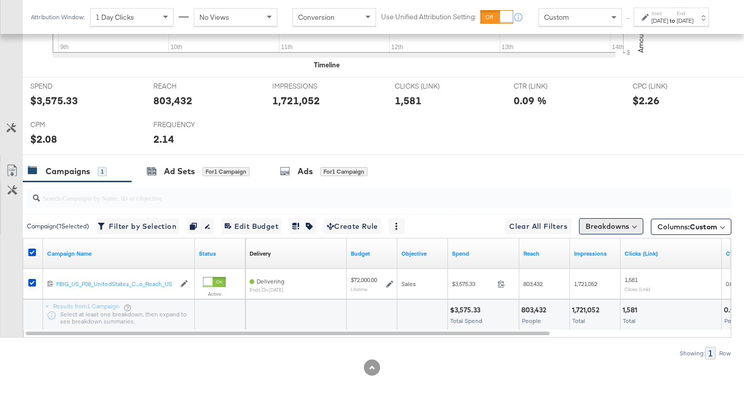
click at [616, 228] on button "Breakdowns" at bounding box center [611, 226] width 64 height 16
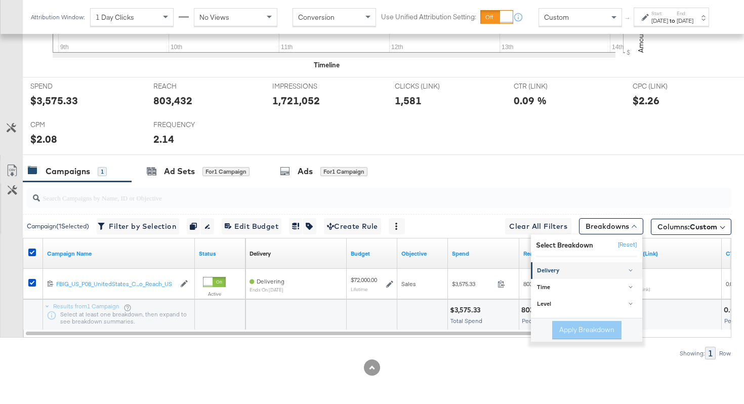
click at [581, 271] on div "Delivery" at bounding box center [587, 271] width 101 height 8
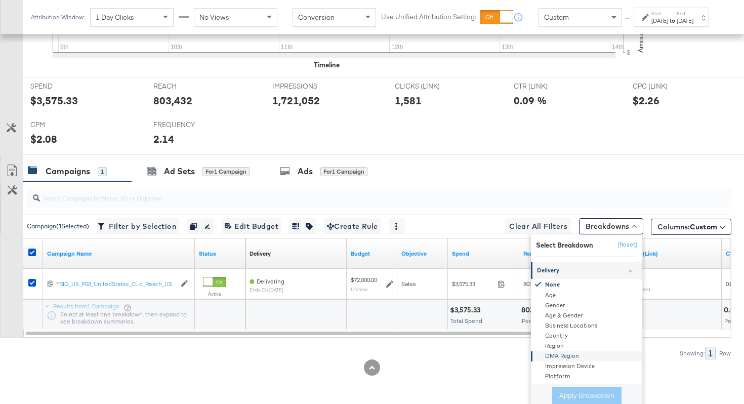
click at [557, 355] on div "DMA Region" at bounding box center [588, 357] width 110 height 10
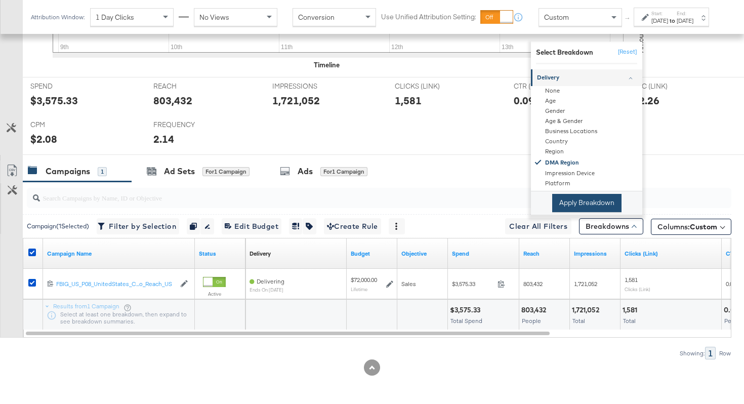
click at [588, 207] on button "Apply Breakdown" at bounding box center [586, 203] width 69 height 18
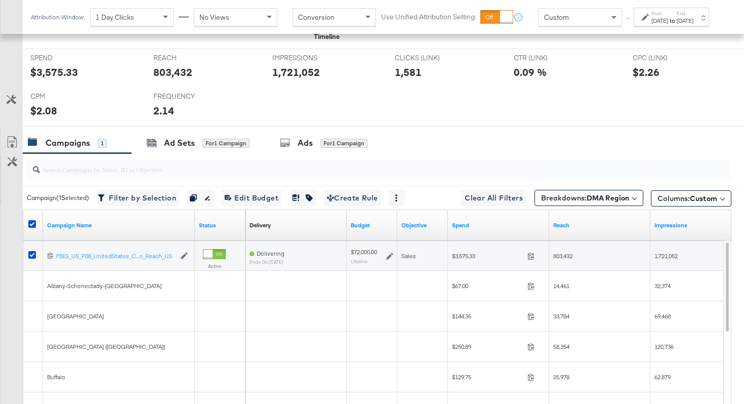
scroll to position [486, 0]
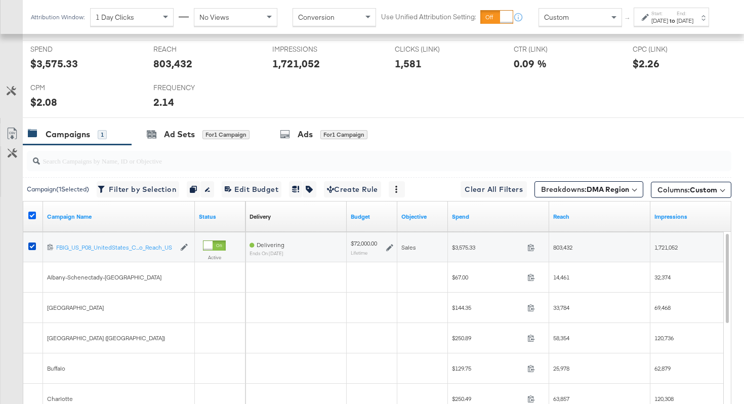
click at [30, 217] on icon at bounding box center [32, 216] width 8 height 8
click at [0, 0] on input "checkbox" at bounding box center [0, 0] width 0 height 0
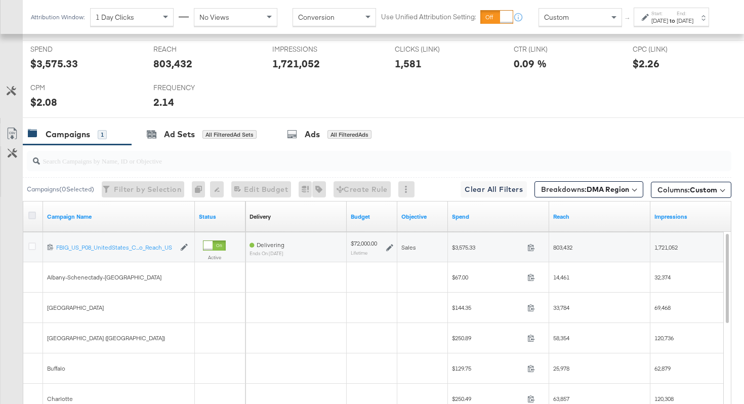
click at [30, 217] on icon at bounding box center [32, 216] width 8 height 8
click at [0, 0] on input "checkbox" at bounding box center [0, 0] width 0 height 0
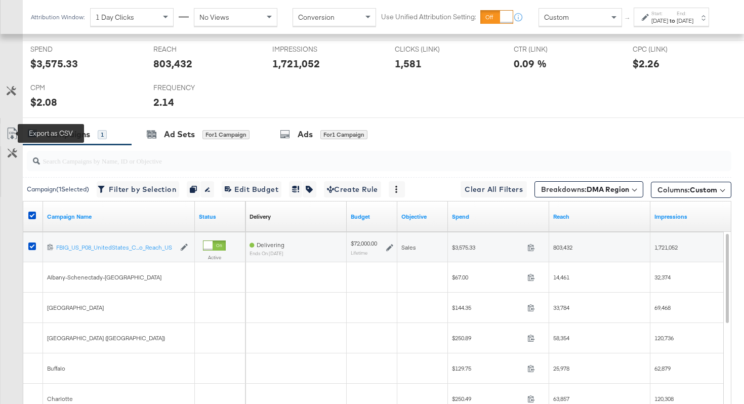
click at [14, 133] on icon at bounding box center [12, 134] width 12 height 12
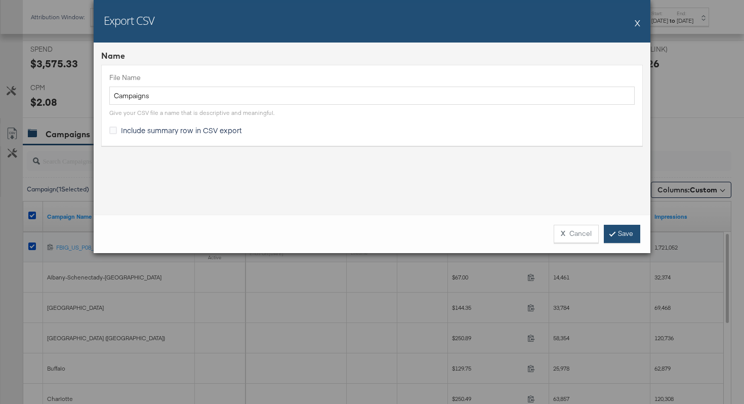
click at [623, 230] on link "Save" at bounding box center [622, 234] width 36 height 18
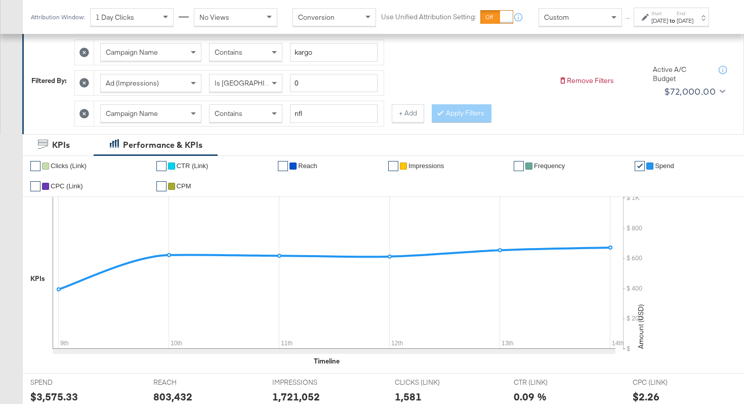
scroll to position [0, 0]
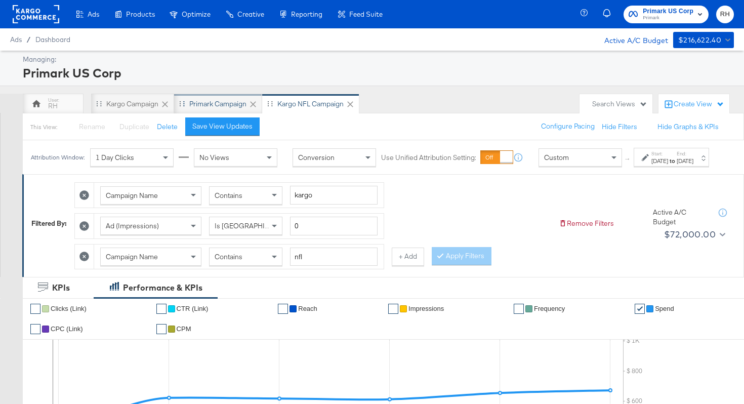
click at [206, 103] on div "Primark Campaign" at bounding box center [217, 104] width 57 height 10
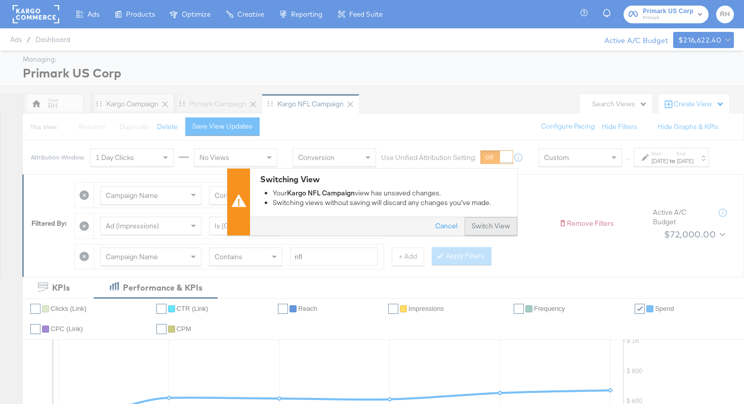
click at [476, 221] on button "Switch View" at bounding box center [491, 227] width 53 height 18
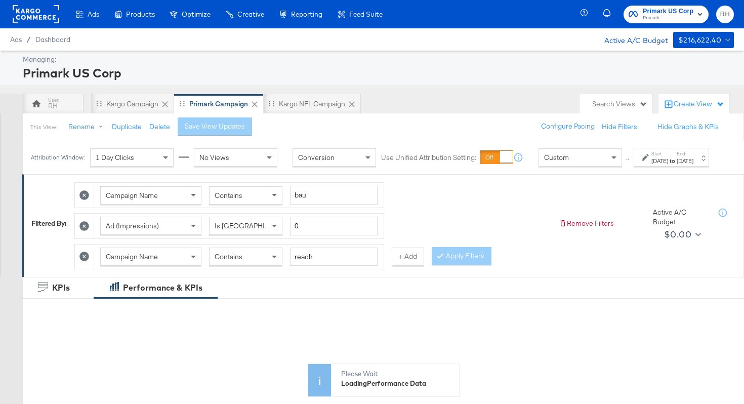
click at [652, 165] on div "[DATE]" at bounding box center [660, 161] width 17 height 8
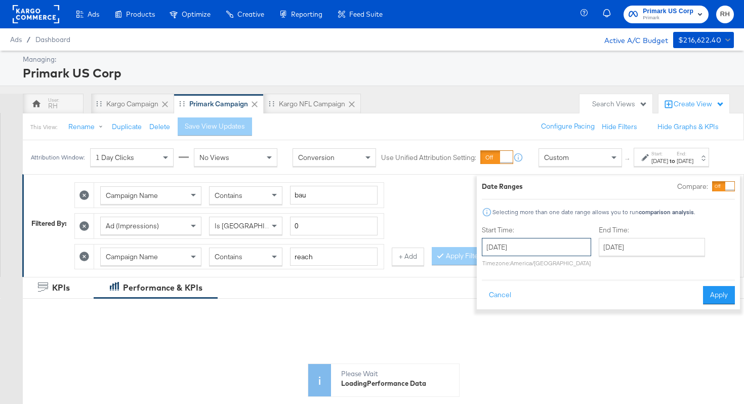
click at [555, 254] on input "July 30th 2025" at bounding box center [536, 247] width 109 height 18
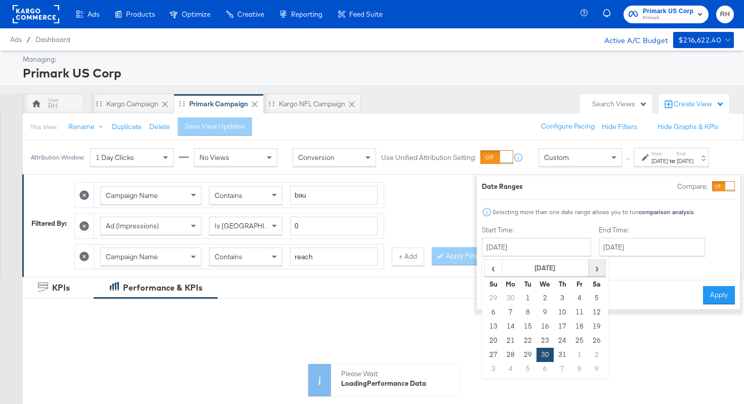
click at [589, 269] on span "›" at bounding box center [597, 267] width 16 height 15
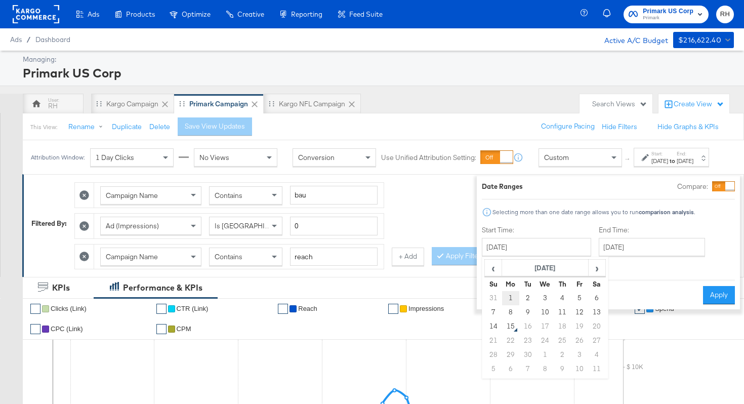
click at [502, 298] on td "1" at bounding box center [510, 298] width 17 height 14
type input "September 1st 2025"
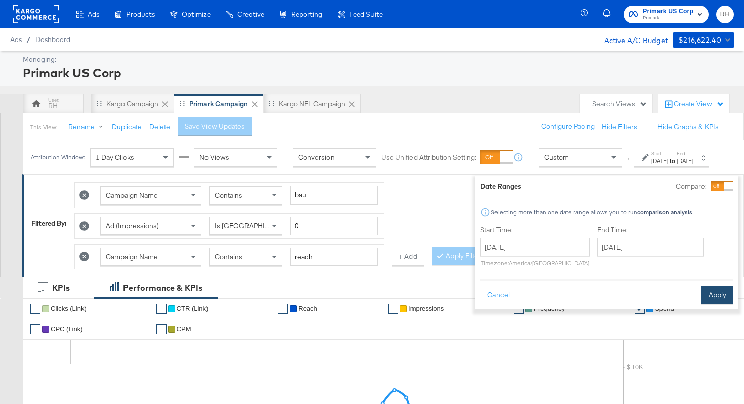
click at [703, 298] on button "Apply" at bounding box center [718, 295] width 32 height 18
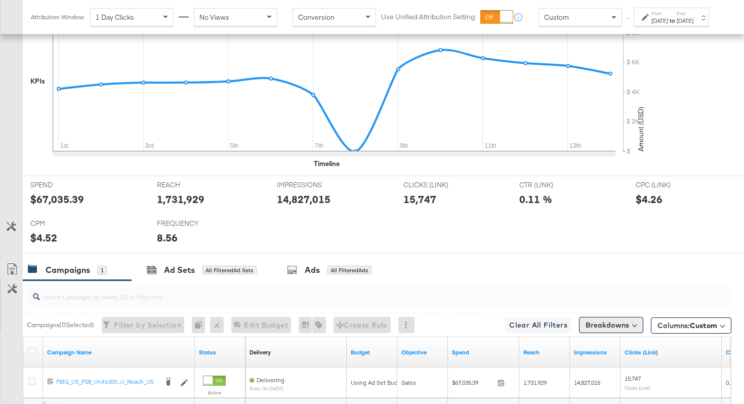
scroll to position [449, 0]
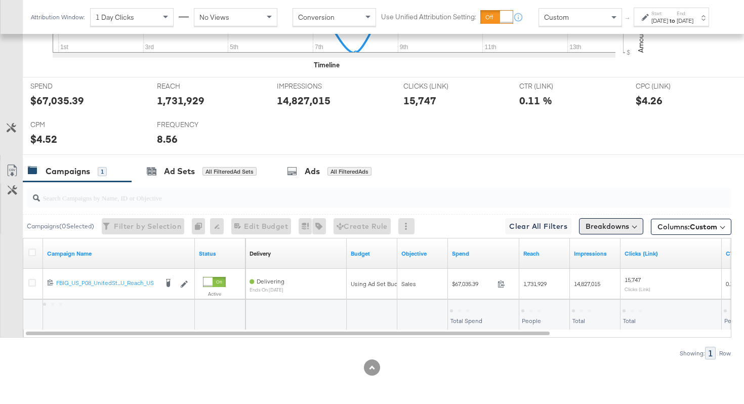
click at [599, 229] on button "Breakdowns" at bounding box center [611, 226] width 64 height 16
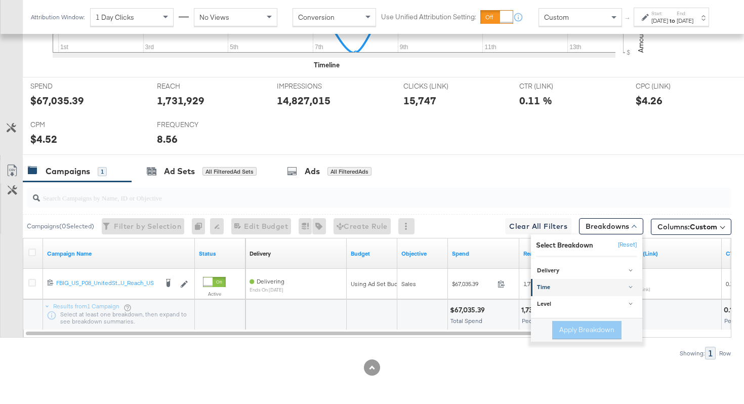
click at [543, 291] on div "Time" at bounding box center [587, 288] width 101 height 8
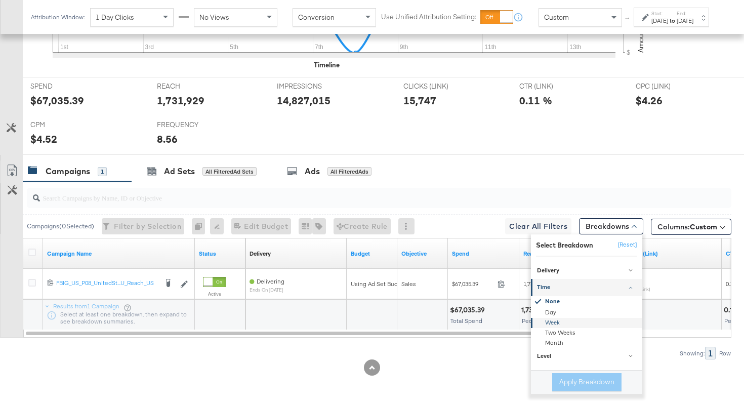
click at [544, 319] on div "Week" at bounding box center [588, 323] width 110 height 10
click at [562, 383] on button "Apply Breakdown" at bounding box center [586, 382] width 69 height 18
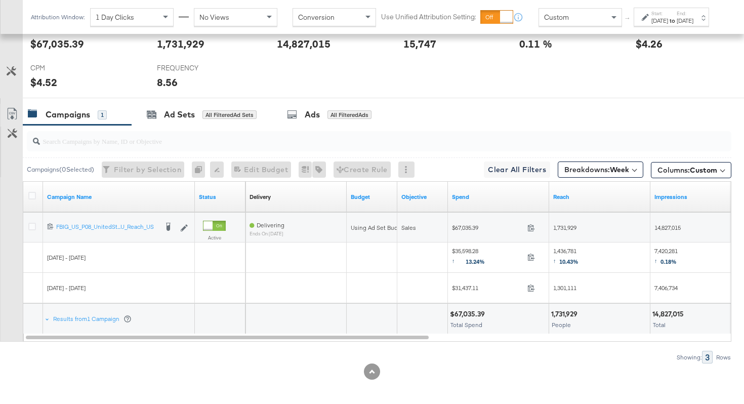
scroll to position [509, 0]
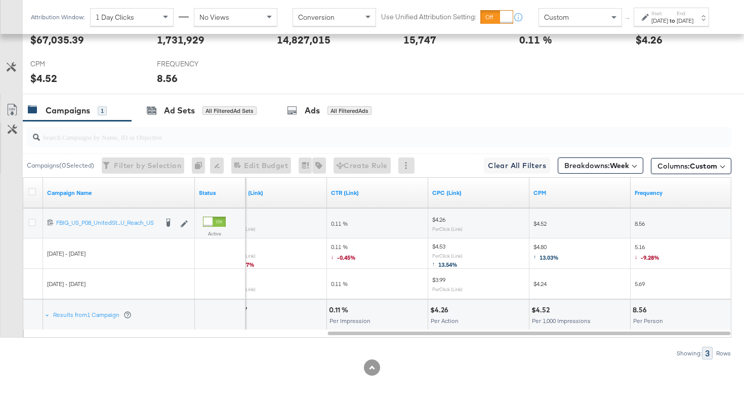
click at [652, 25] on div "Sep 1st 2025" at bounding box center [660, 21] width 17 height 8
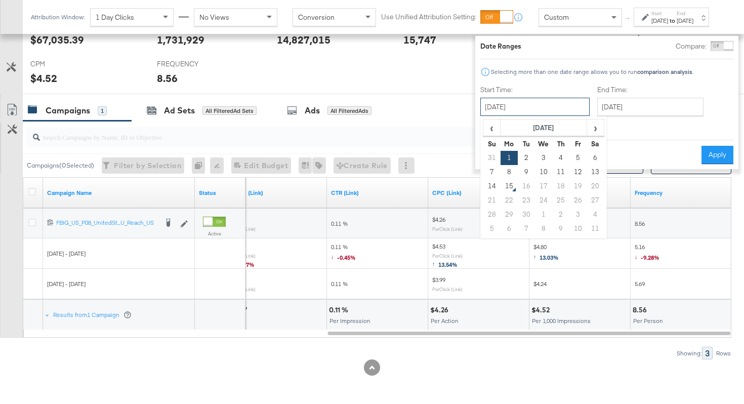
click at [542, 109] on input "September 1st 2025" at bounding box center [535, 107] width 109 height 18
click at [484, 133] on span "‹" at bounding box center [492, 127] width 16 height 15
click at [501, 212] on td "25" at bounding box center [509, 215] width 17 height 14
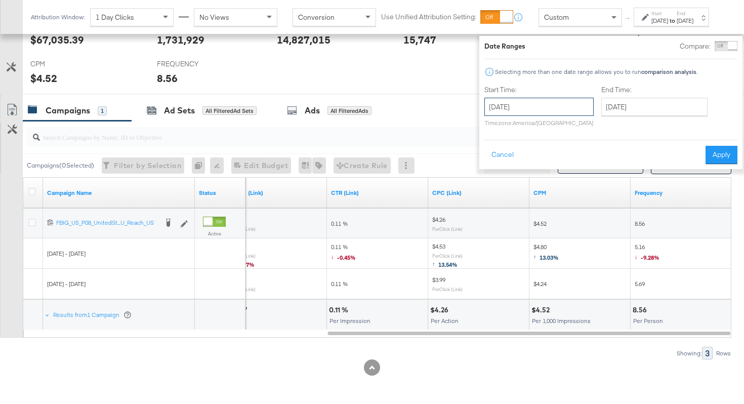
click at [497, 108] on input "August 25th 2025" at bounding box center [539, 107] width 109 height 18
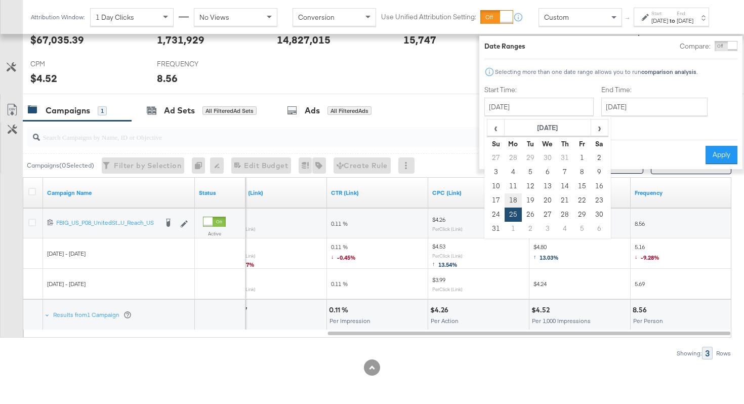
click at [505, 200] on td "18" at bounding box center [513, 200] width 17 height 14
type input "August 18th 2025"
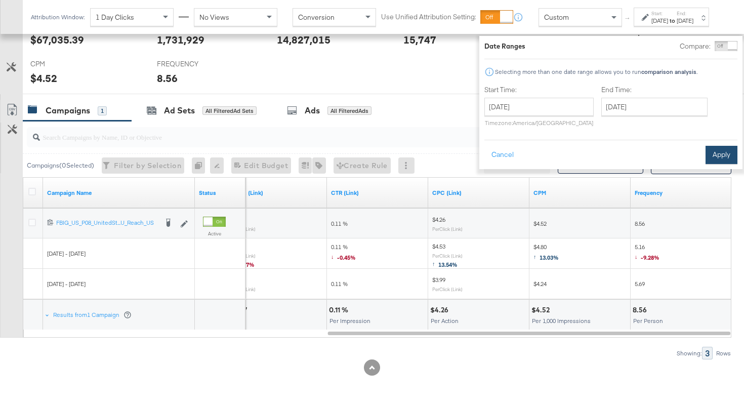
click at [706, 159] on button "Apply" at bounding box center [722, 155] width 32 height 18
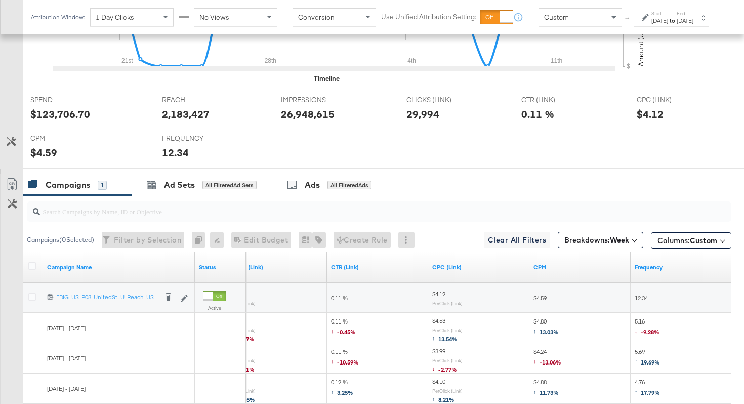
scroll to position [534, 0]
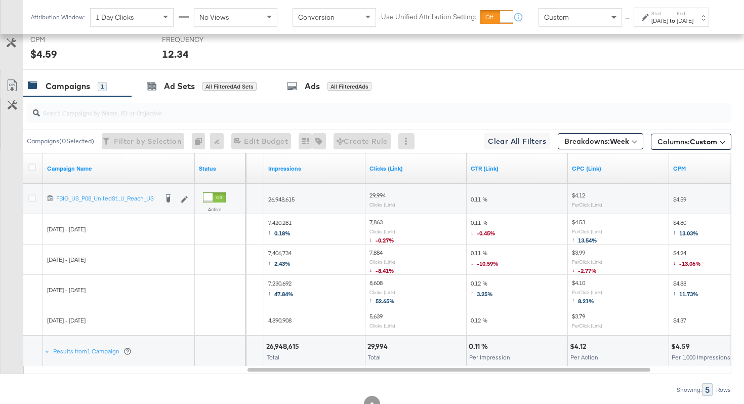
click at [652, 25] on div "Aug 18th 2025" at bounding box center [660, 21] width 17 height 8
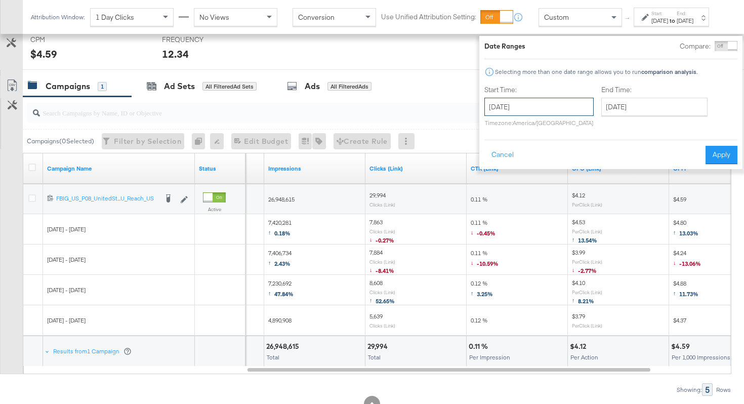
click at [562, 103] on input "August 18th 2025" at bounding box center [539, 107] width 109 height 18
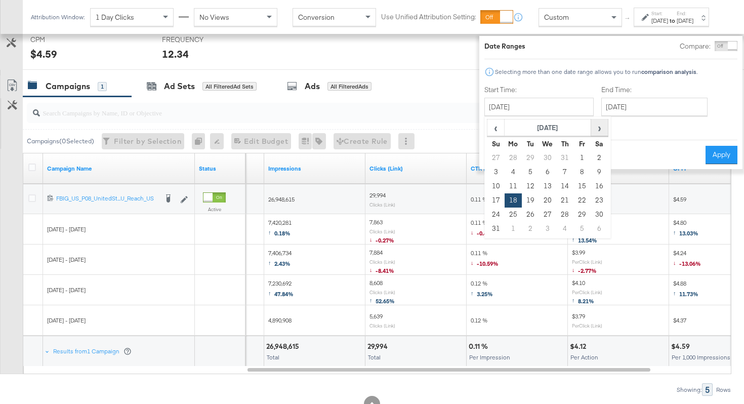
click at [592, 126] on span "›" at bounding box center [600, 127] width 16 height 15
click at [505, 159] on td "1" at bounding box center [513, 158] width 17 height 14
type input "September 1st 2025"
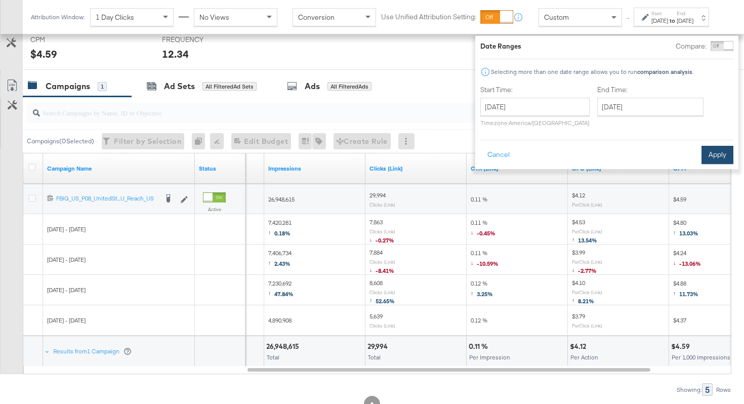
click at [712, 159] on button "Apply" at bounding box center [718, 155] width 32 height 18
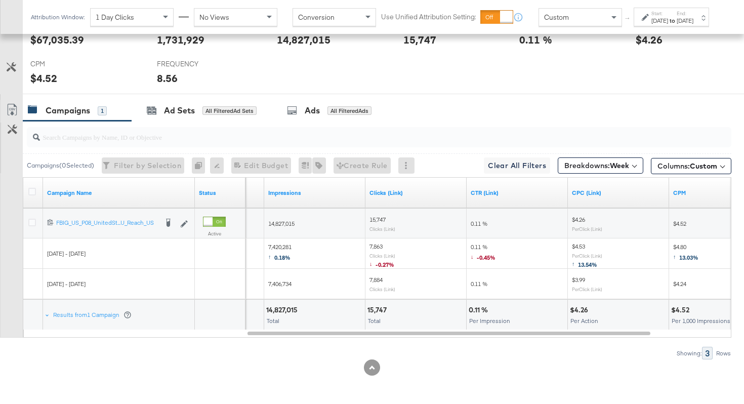
scroll to position [509, 0]
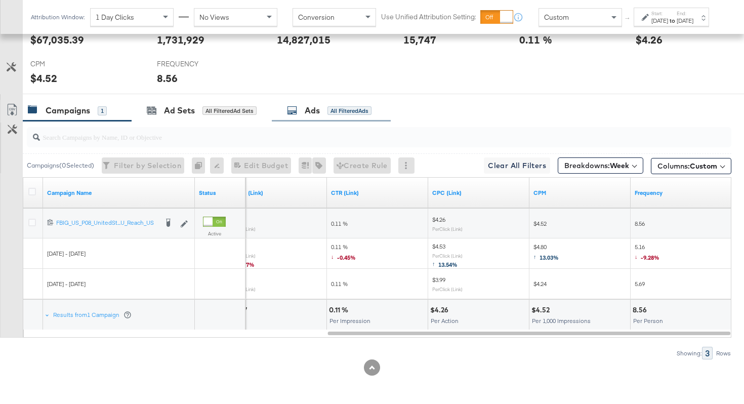
click at [305, 119] on div "Ads All Filtered Ads" at bounding box center [331, 111] width 119 height 22
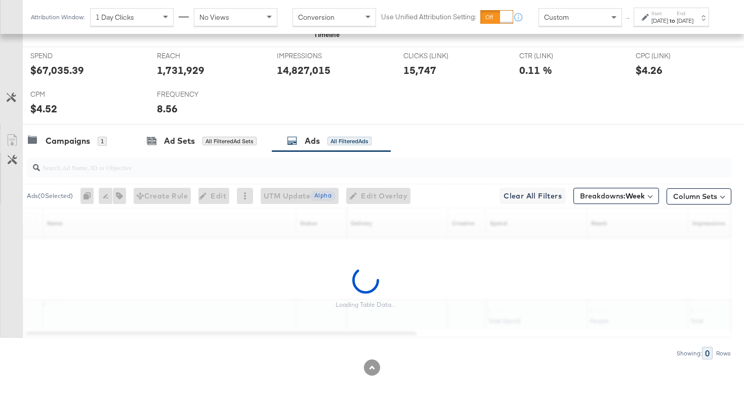
scroll to position [479, 0]
click at [299, 179] on div at bounding box center [379, 167] width 705 height 24
click at [301, 170] on input "search" at bounding box center [354, 163] width 629 height 20
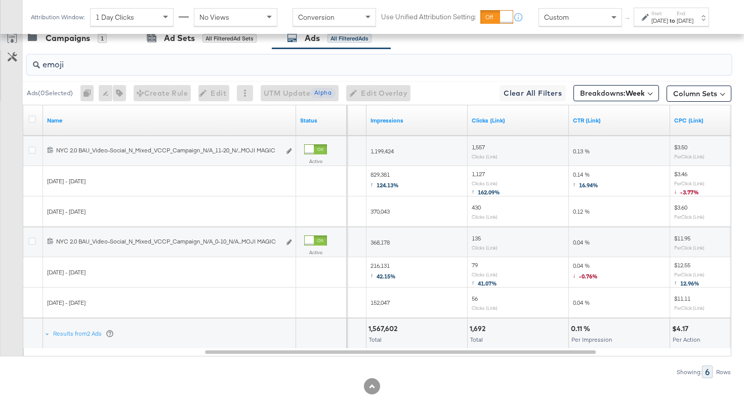
scroll to position [576, 0]
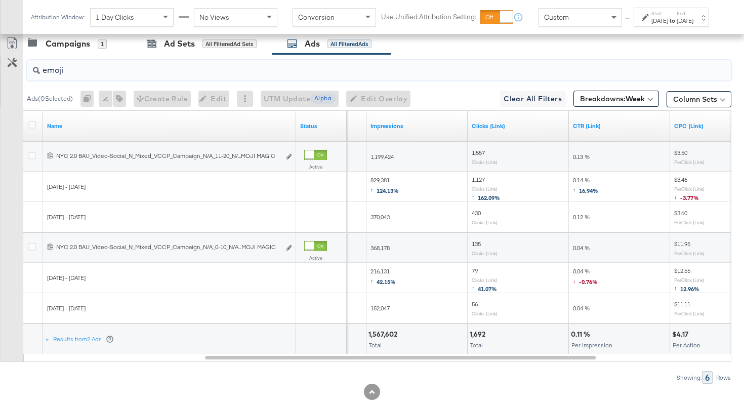
type input "emoji"
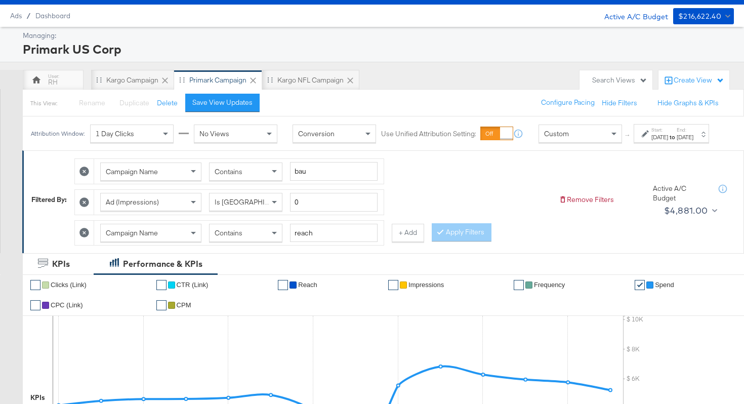
scroll to position [0, 0]
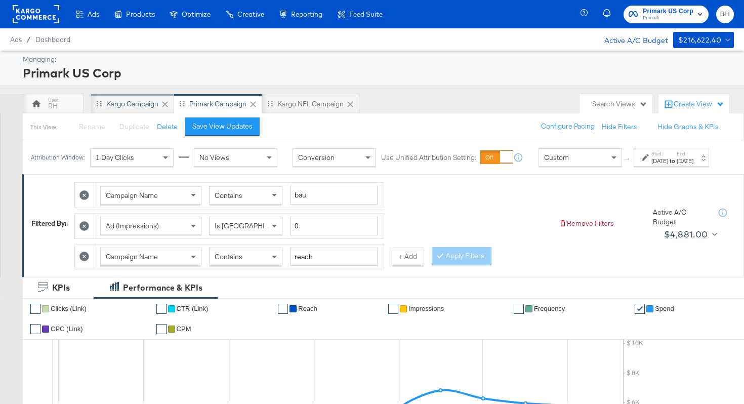
click at [123, 103] on div "Kargo Campaign" at bounding box center [132, 104] width 52 height 10
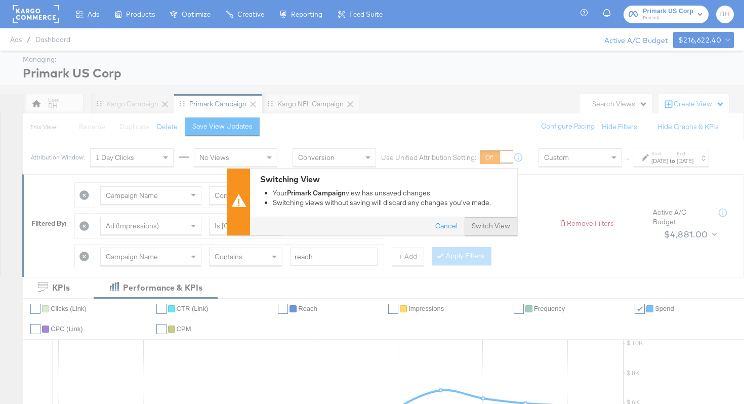
click at [487, 231] on button "Switch View" at bounding box center [491, 227] width 53 height 18
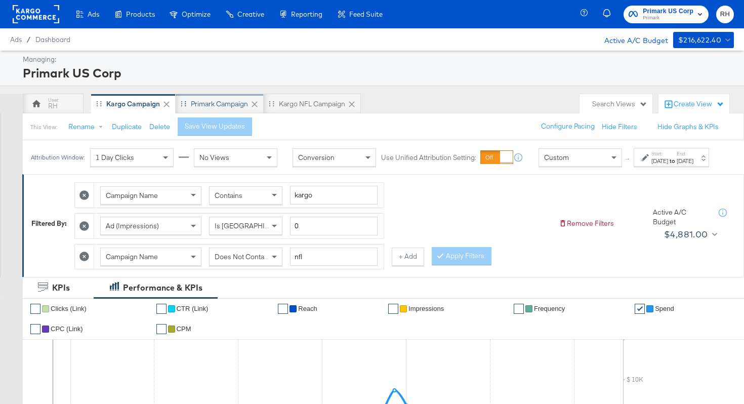
click at [201, 101] on div "Primark Campaign" at bounding box center [219, 104] width 57 height 10
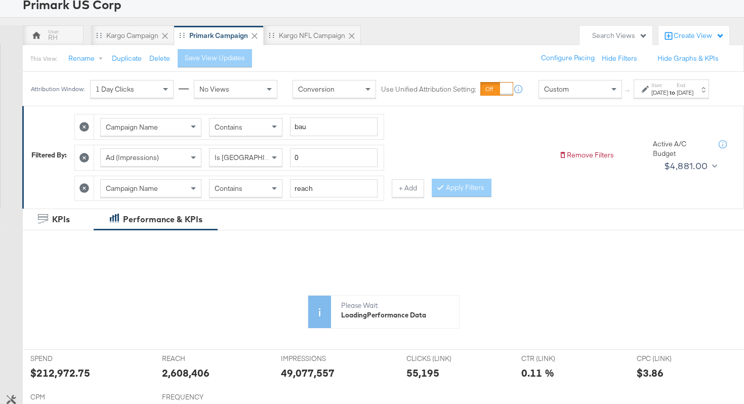
scroll to position [78, 0]
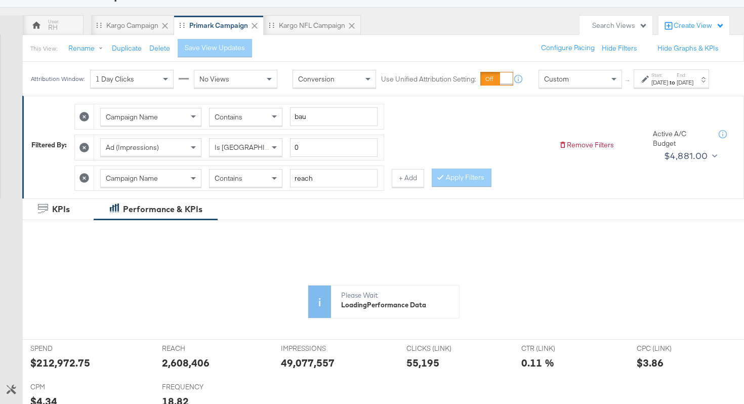
click at [84, 122] on icon at bounding box center [84, 117] width 10 height 10
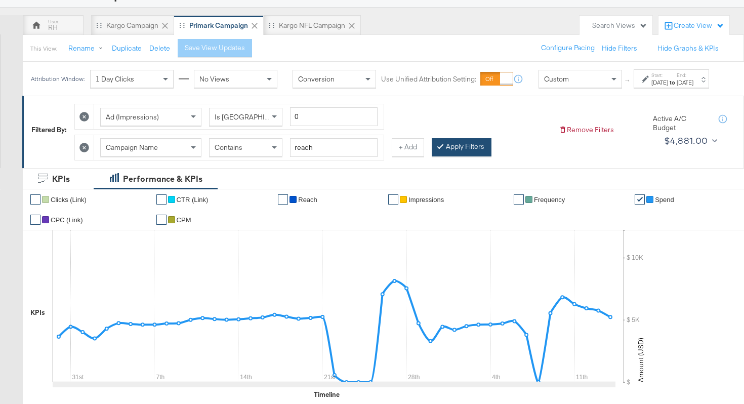
click at [456, 156] on button "Apply Filters" at bounding box center [462, 147] width 60 height 18
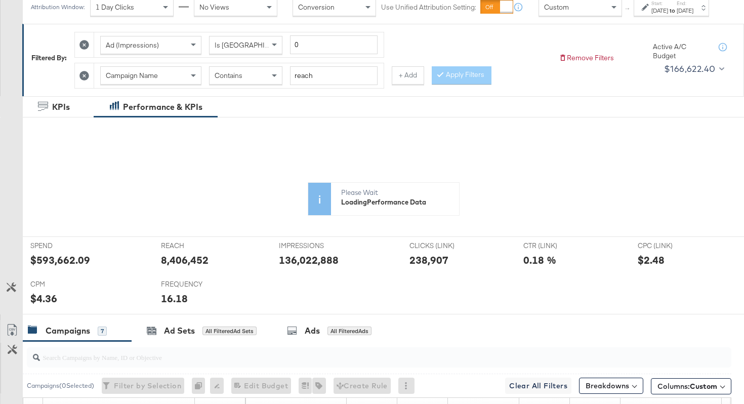
scroll to position [0, 0]
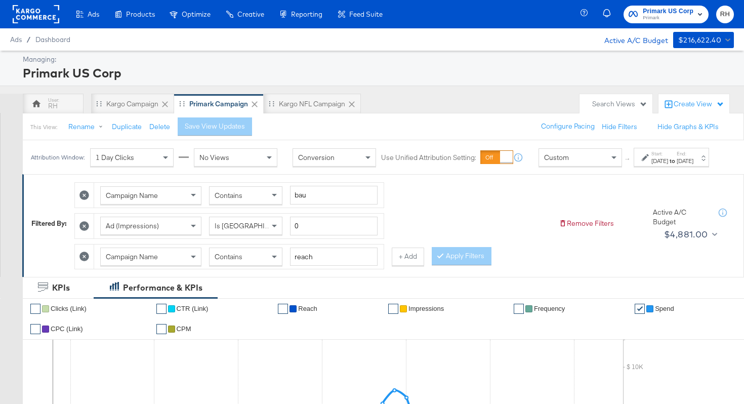
click at [85, 200] on icon at bounding box center [84, 195] width 10 height 10
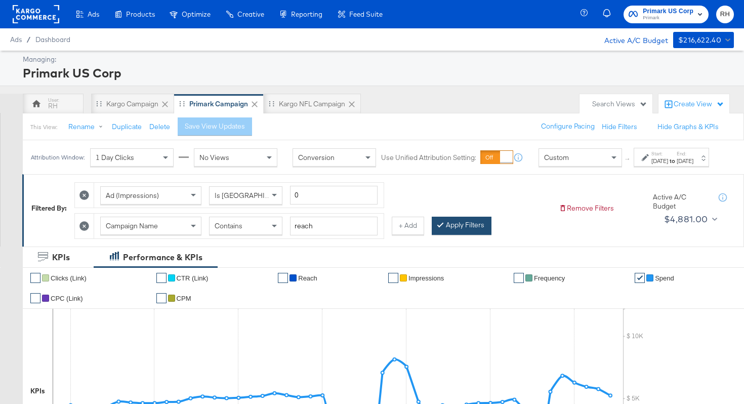
click at [475, 235] on button "Apply Filters" at bounding box center [462, 226] width 60 height 18
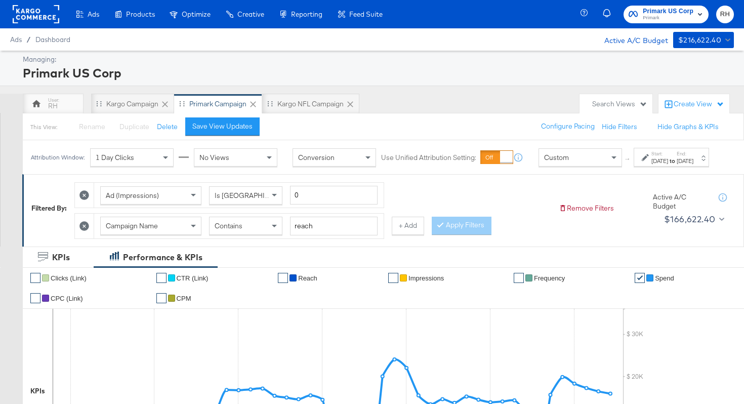
click at [652, 157] on label "Start:" at bounding box center [660, 153] width 17 height 7
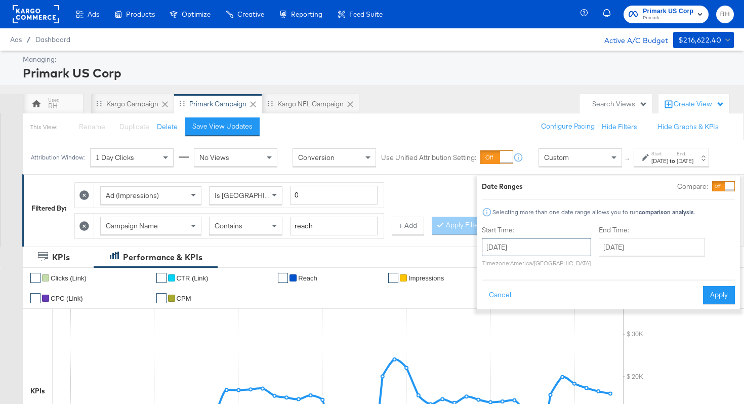
click at [516, 255] on input "July 30th 2025" at bounding box center [536, 247] width 109 height 18
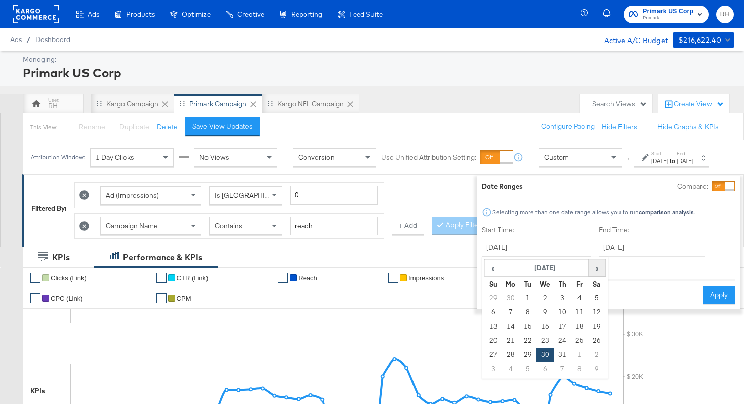
click at [589, 267] on span "›" at bounding box center [597, 267] width 16 height 15
click at [502, 296] on td "1" at bounding box center [510, 298] width 17 height 14
type input "September 1st 2025"
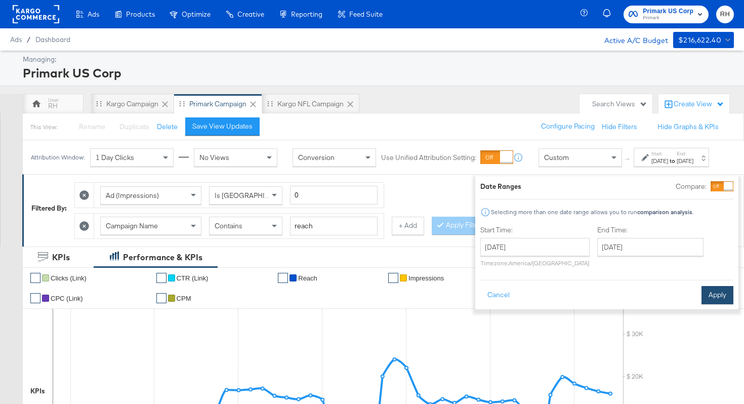
click at [707, 295] on button "Apply" at bounding box center [718, 295] width 32 height 18
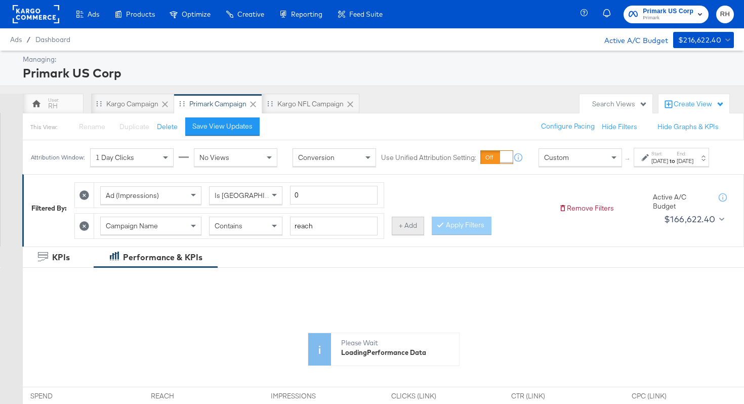
click at [414, 235] on button "+ Add" at bounding box center [408, 226] width 32 height 18
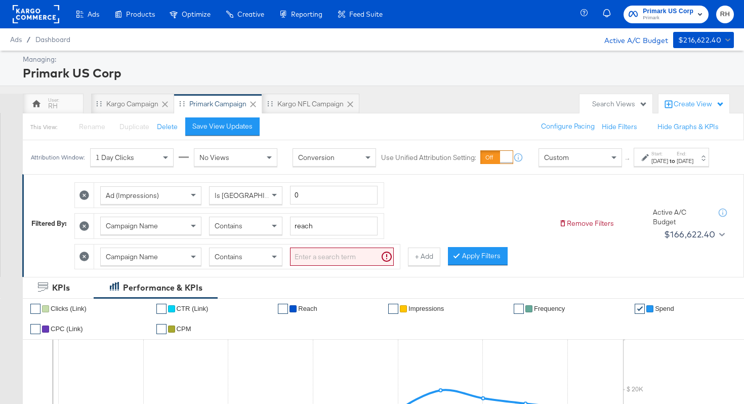
click at [305, 266] on input "search" at bounding box center [342, 257] width 104 height 19
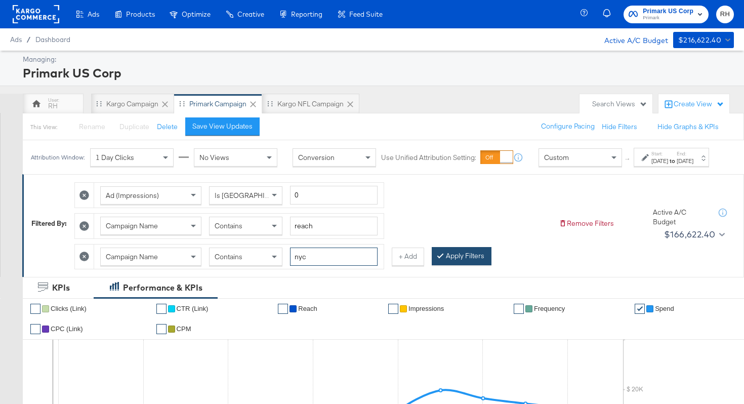
type input "nyc"
click at [447, 265] on button "Apply Filters" at bounding box center [462, 256] width 60 height 18
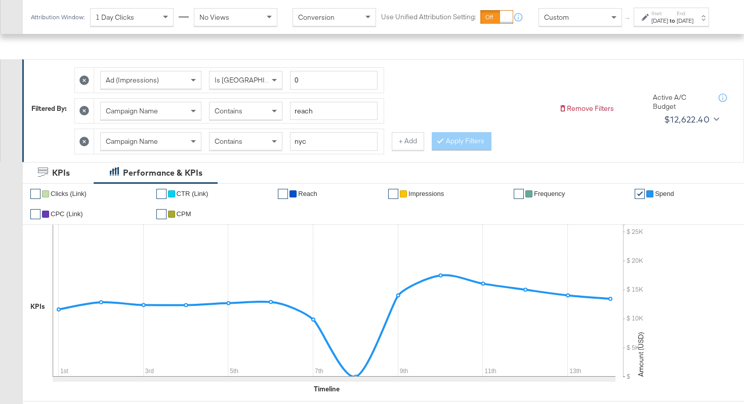
scroll to position [6, 0]
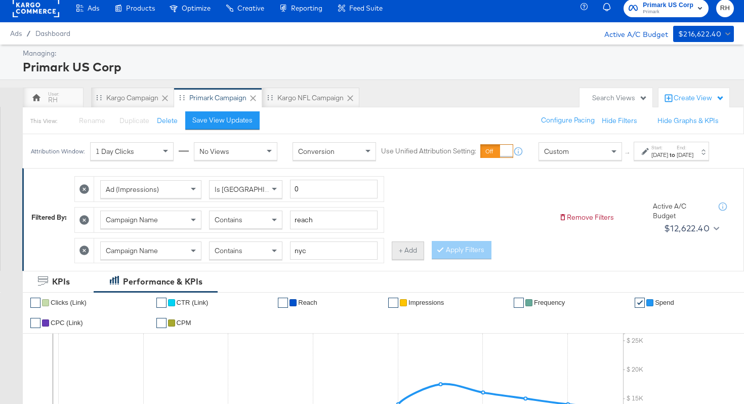
click at [413, 260] on button "+ Add" at bounding box center [408, 251] width 32 height 18
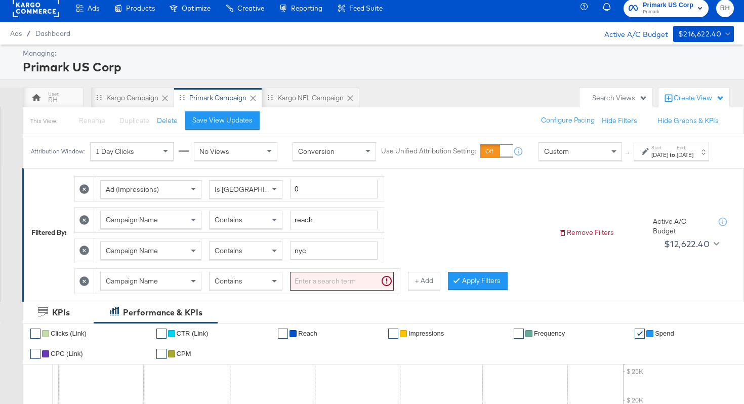
click at [238, 282] on div "Contains" at bounding box center [245, 281] width 73 height 18
click at [336, 291] on input "search" at bounding box center [342, 281] width 104 height 19
type input "influencer"
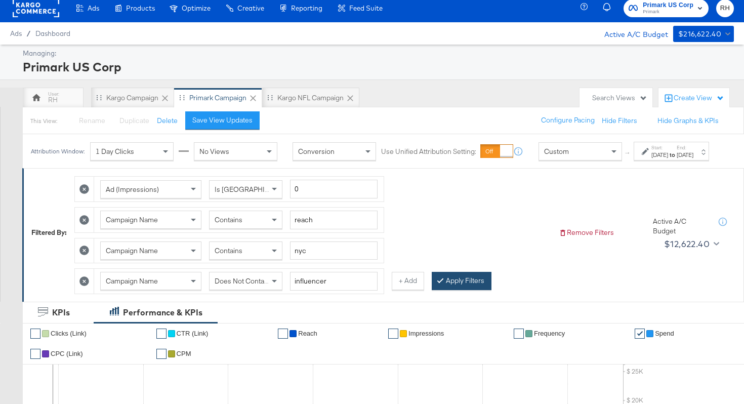
click at [471, 290] on button "Apply Filters" at bounding box center [462, 281] width 60 height 18
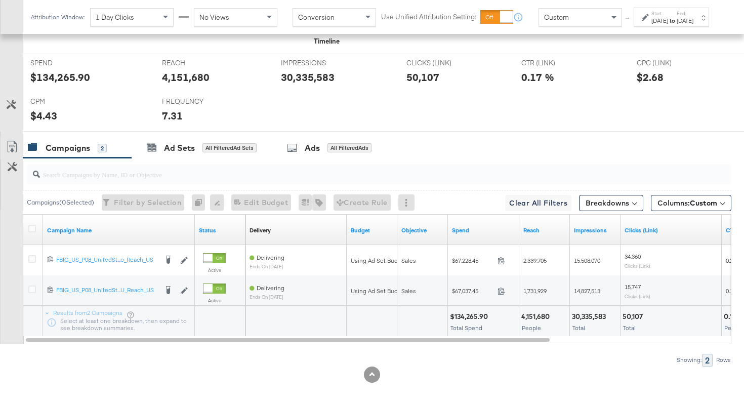
scroll to position [509, 0]
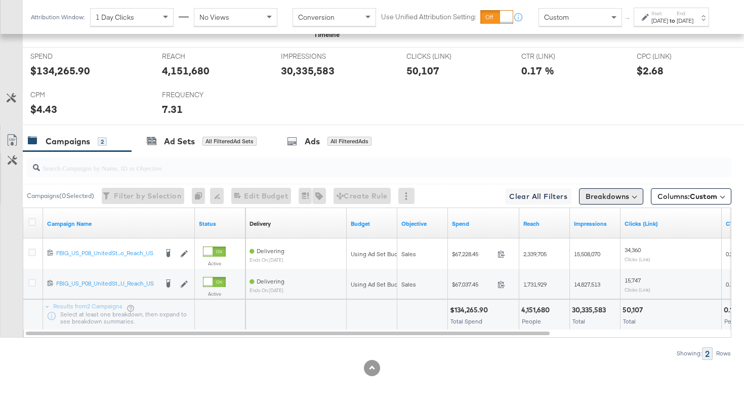
click at [592, 197] on button "Breakdowns" at bounding box center [611, 196] width 64 height 16
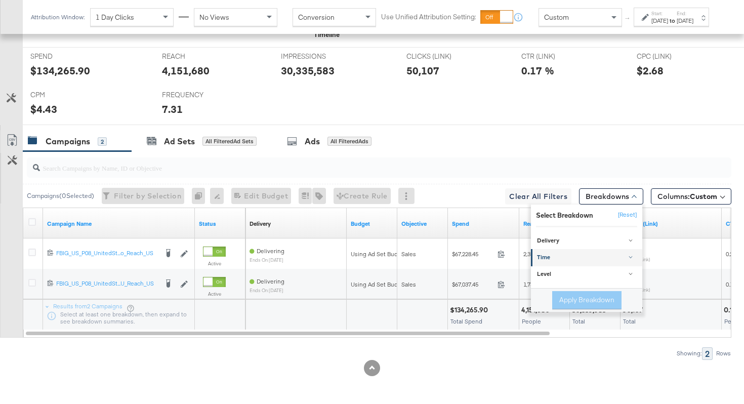
click at [576, 255] on div "Time" at bounding box center [587, 258] width 101 height 8
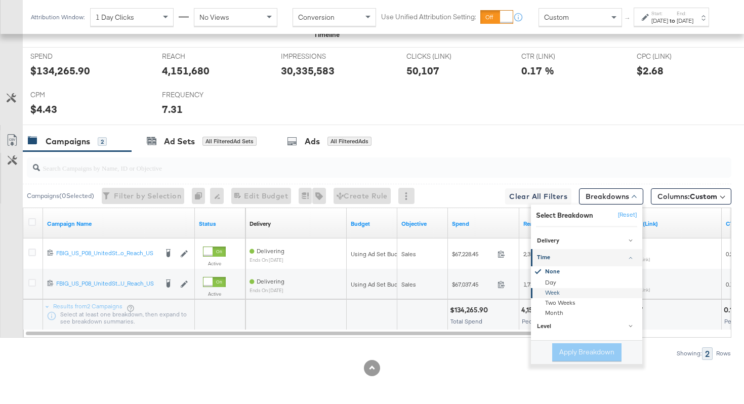
click at [550, 293] on div "Week" at bounding box center [588, 293] width 110 height 10
click at [575, 350] on button "Apply Breakdown" at bounding box center [586, 352] width 69 height 18
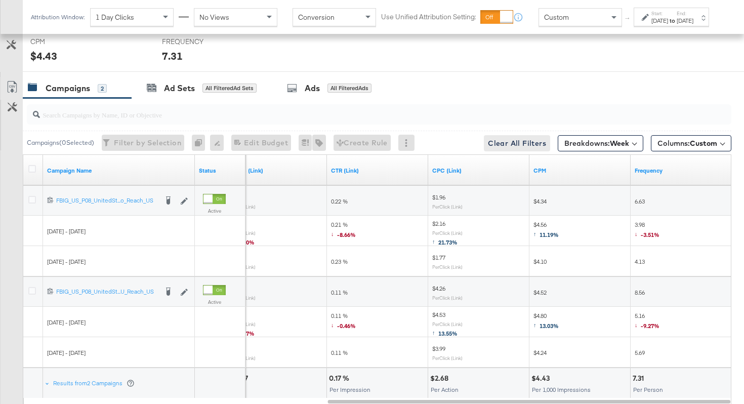
scroll to position [562, 0]
click at [605, 142] on span "Breakdowns: Week" at bounding box center [597, 144] width 65 height 10
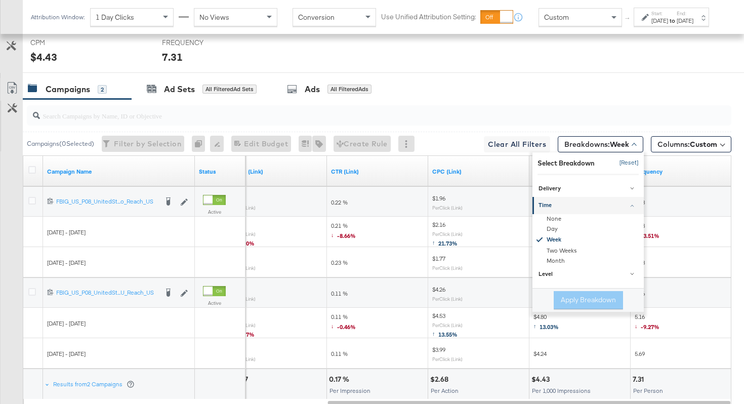
click at [624, 159] on button "[Reset]" at bounding box center [626, 163] width 25 height 16
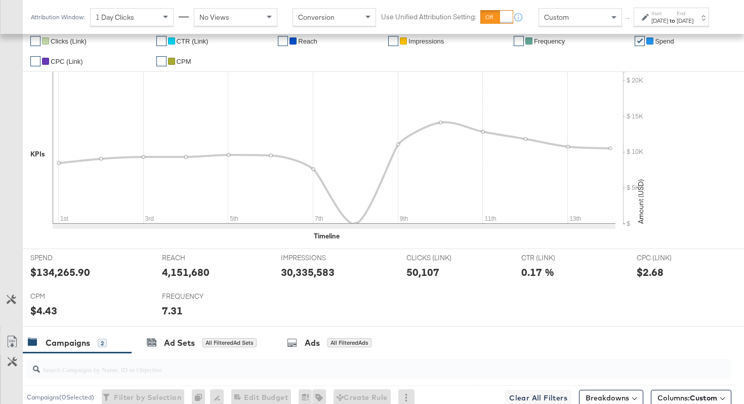
scroll to position [149, 0]
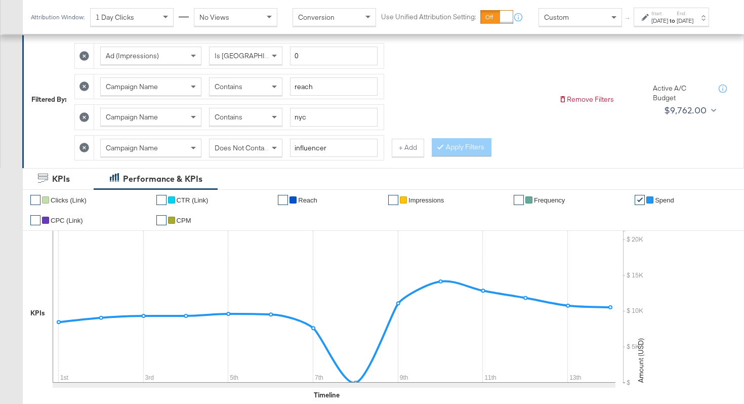
click at [652, 25] on div "Sep 1st 2025" at bounding box center [660, 21] width 17 height 8
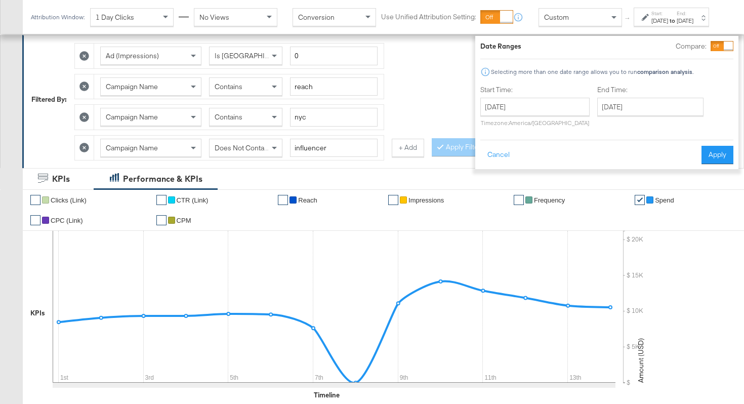
click at [711, 48] on div at bounding box center [722, 46] width 23 height 10
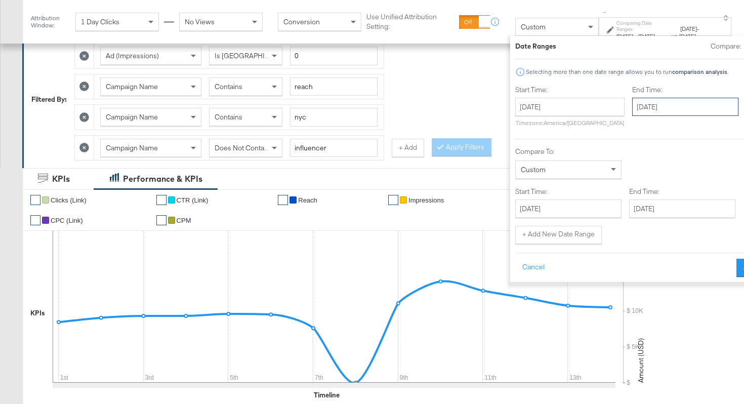
click at [632, 110] on input "September 14th 2025" at bounding box center [685, 107] width 106 height 18
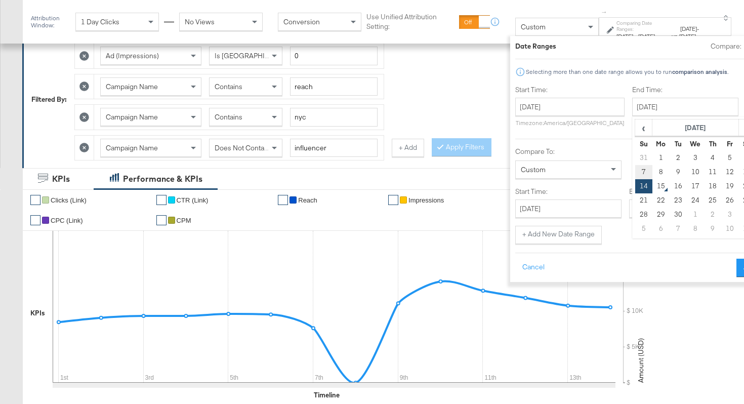
click at [635, 171] on td "7" at bounding box center [643, 172] width 17 height 14
type input "September 7th 2025"
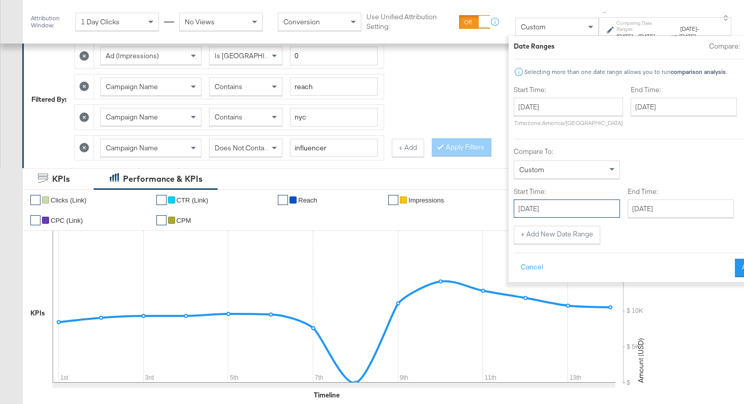
click at [522, 211] on input "September 1st 2025" at bounding box center [567, 208] width 106 height 18
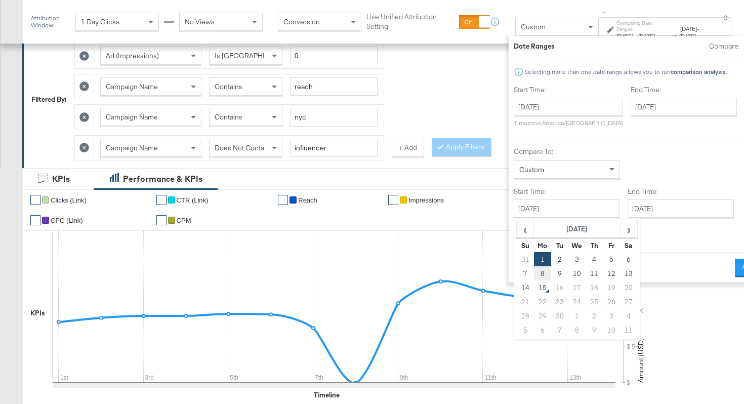
click at [534, 275] on td "8" at bounding box center [542, 273] width 17 height 14
type input "September 8th 2025"
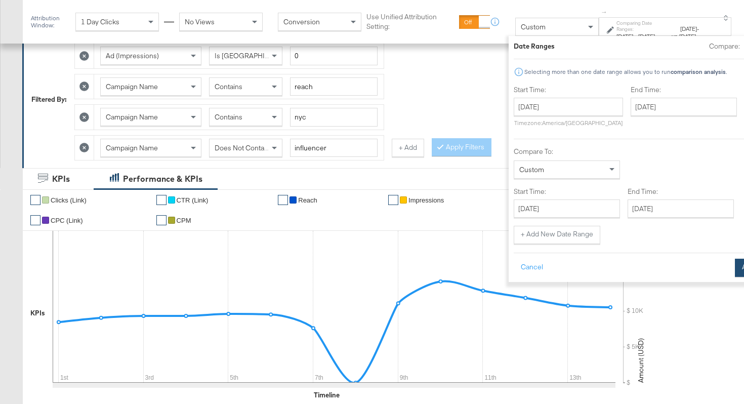
click at [735, 269] on button "Apply" at bounding box center [751, 268] width 32 height 18
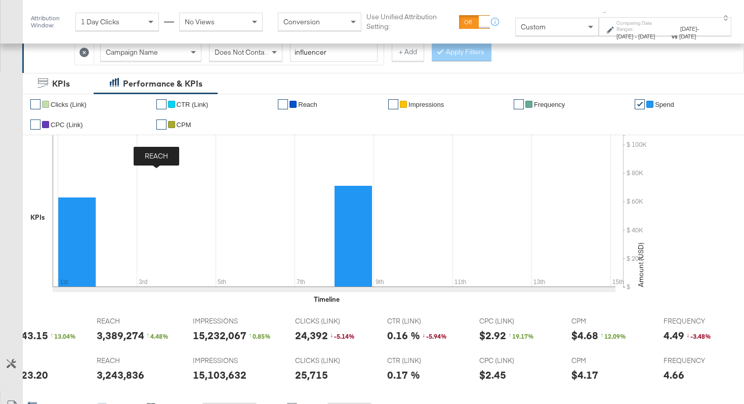
scroll to position [0, 0]
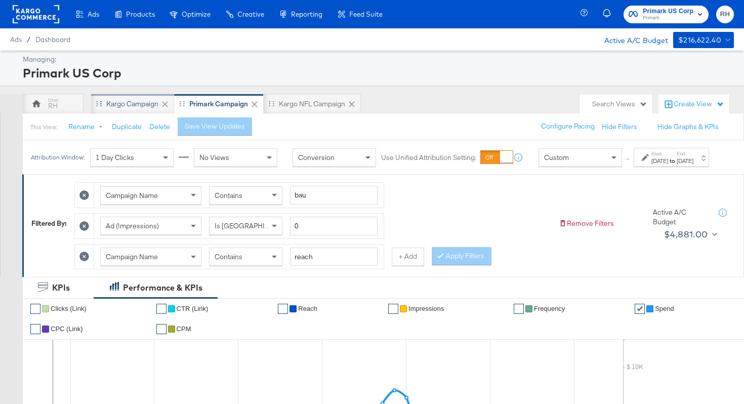
click at [124, 99] on div "Kargo Campaign" at bounding box center [132, 104] width 52 height 10
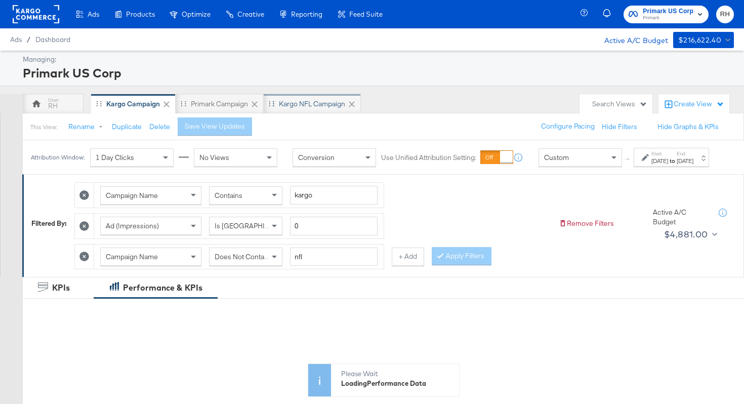
click at [314, 106] on div "Kargo NFL Campaign" at bounding box center [312, 104] width 66 height 10
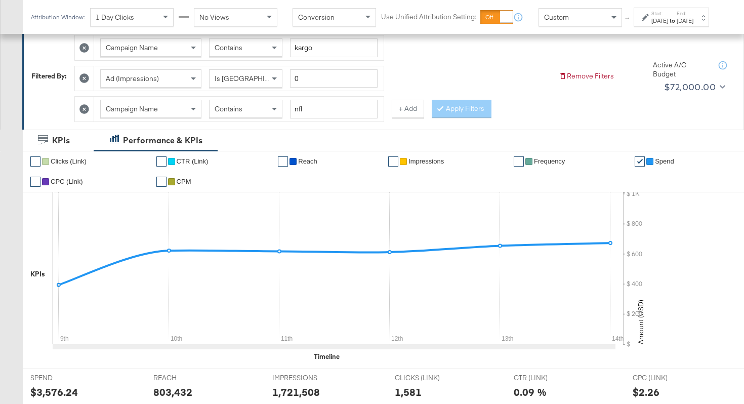
scroll to position [54, 0]
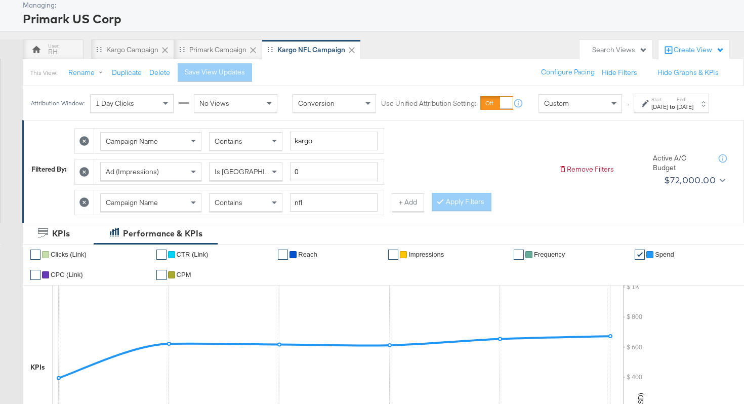
click at [692, 50] on div "Create View" at bounding box center [699, 50] width 51 height 10
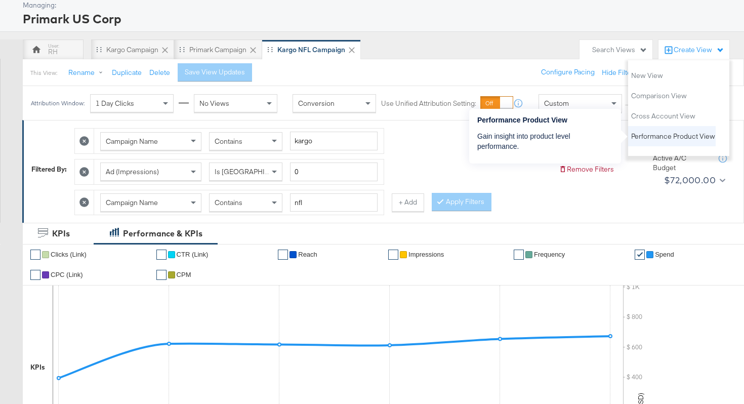
click at [662, 135] on span "Performance Product View" at bounding box center [673, 137] width 84 height 10
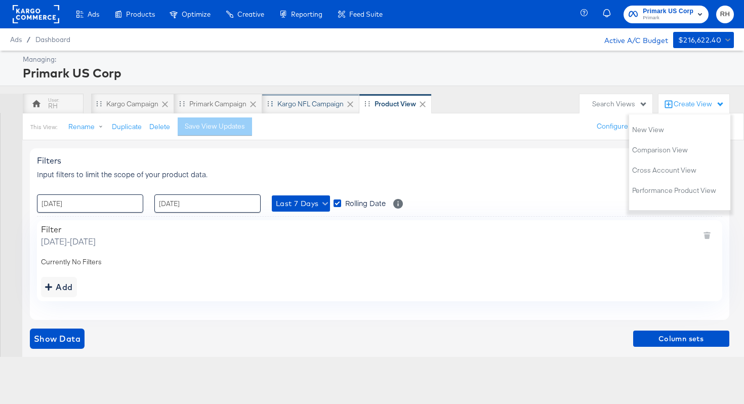
click at [306, 102] on div "Kargo NFL Campaign" at bounding box center [310, 104] width 66 height 10
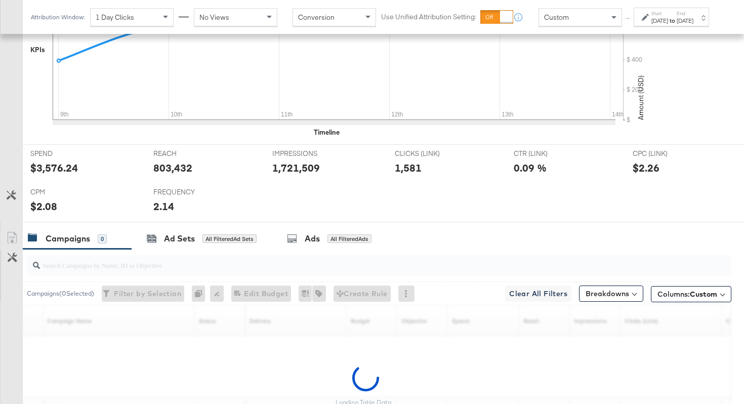
scroll to position [393, 0]
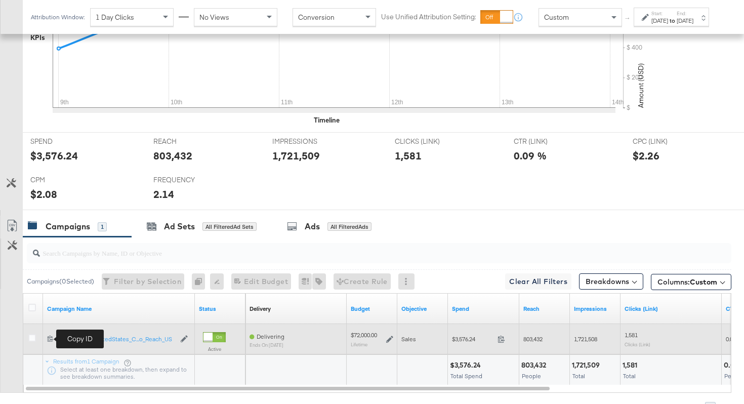
click at [50, 340] on icon at bounding box center [50, 338] width 7 height 7
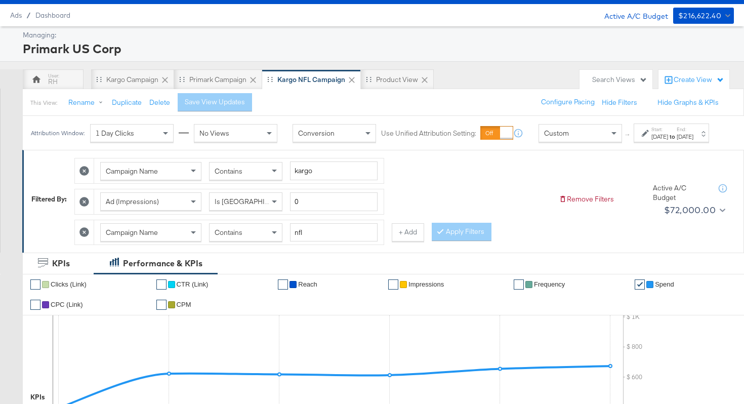
scroll to position [0, 0]
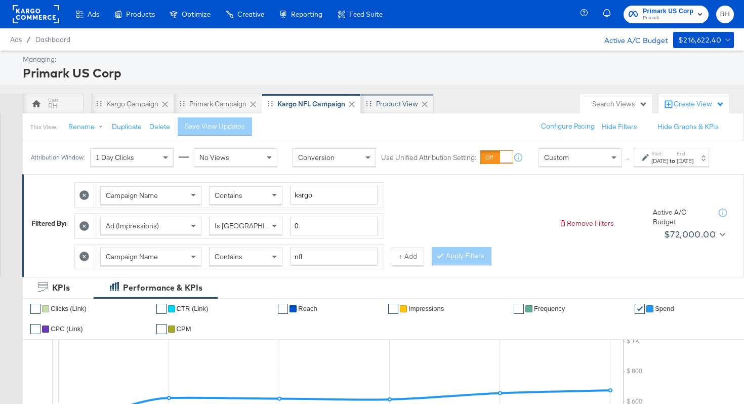
click at [382, 104] on div "Product View" at bounding box center [397, 104] width 42 height 10
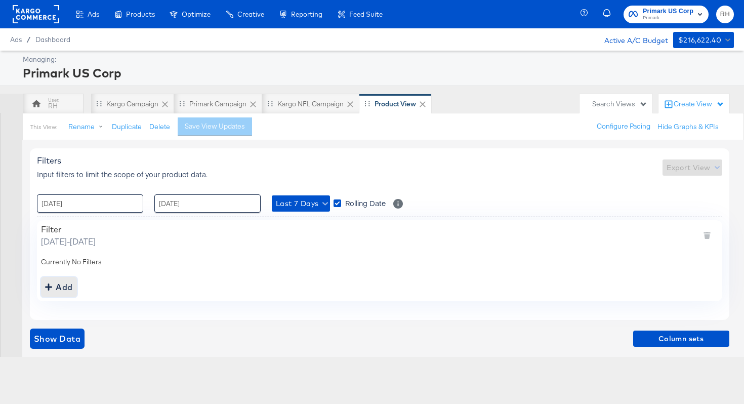
click at [62, 290] on div "Add" at bounding box center [59, 287] width 28 height 14
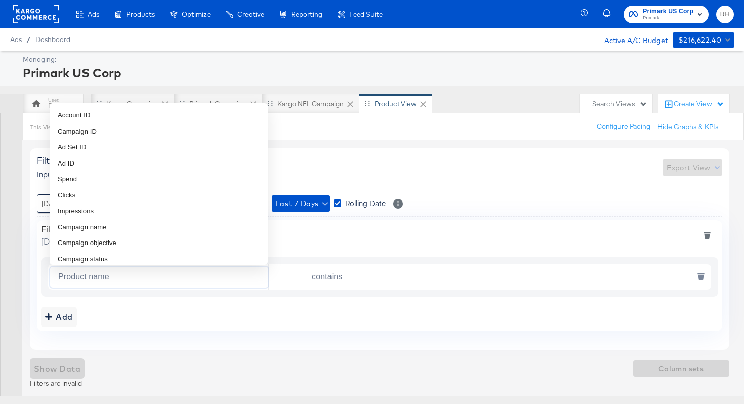
click at [149, 276] on input "Product name" at bounding box center [161, 277] width 214 height 21
click at [107, 133] on li "Campaign ID" at bounding box center [159, 132] width 218 height 16
type input "Campaign ID"
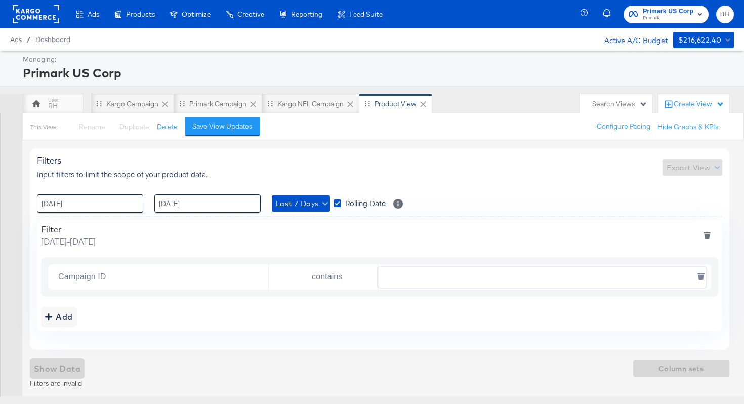
click at [394, 278] on input "text" at bounding box center [542, 277] width 328 height 21
paste input "120230914735480495"
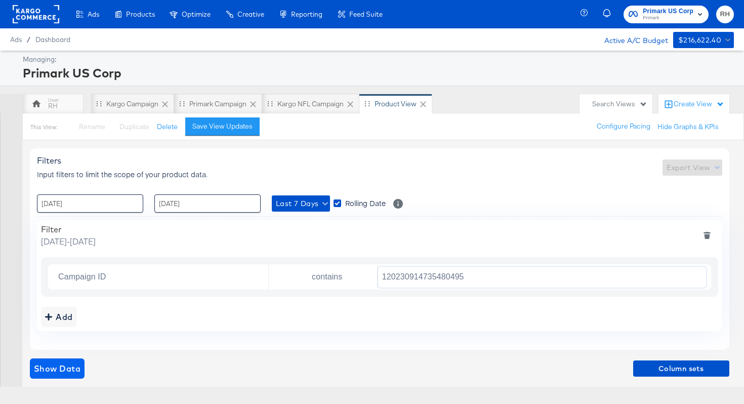
type input "120230914735480495"
click at [61, 365] on span "Show Data" at bounding box center [57, 369] width 47 height 14
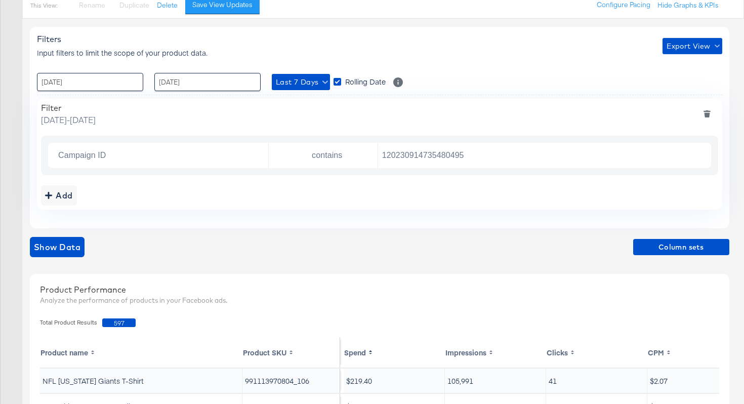
scroll to position [91, 0]
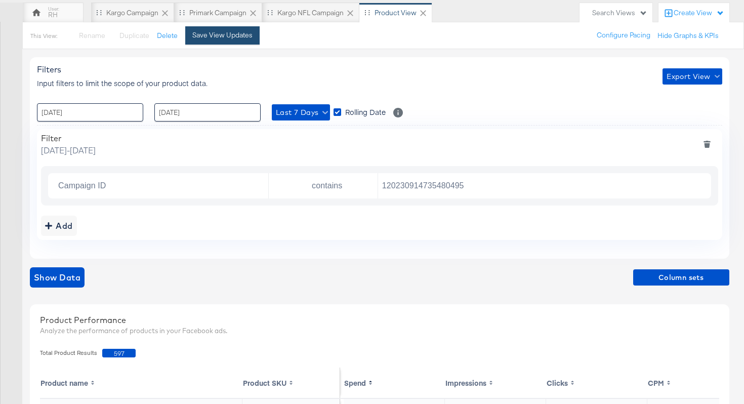
click at [237, 37] on div "Save View Updates" at bounding box center [222, 35] width 60 height 10
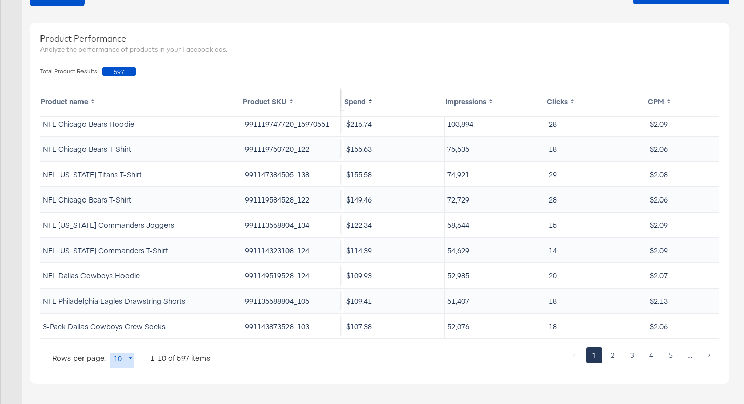
scroll to position [0, 0]
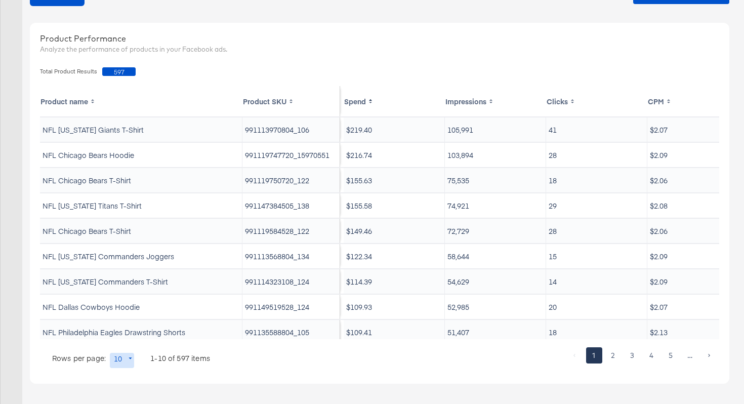
click at [371, 96] on th "Spend" at bounding box center [394, 101] width 101 height 30
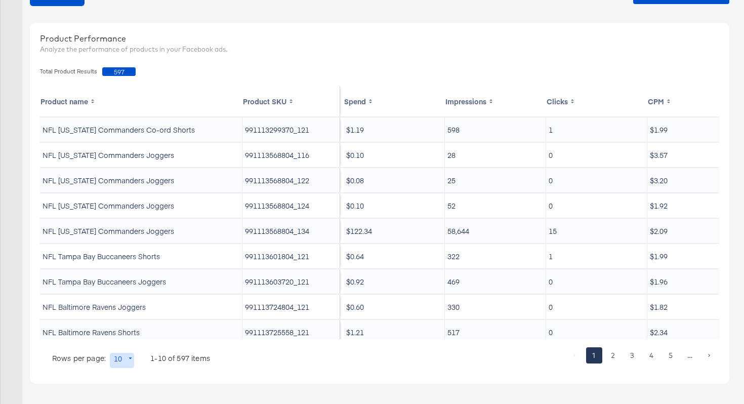
click at [382, 102] on th "Spend" at bounding box center [394, 101] width 101 height 30
click at [375, 106] on th "Spend" at bounding box center [394, 101] width 101 height 30
